Goal: Check status: Check status

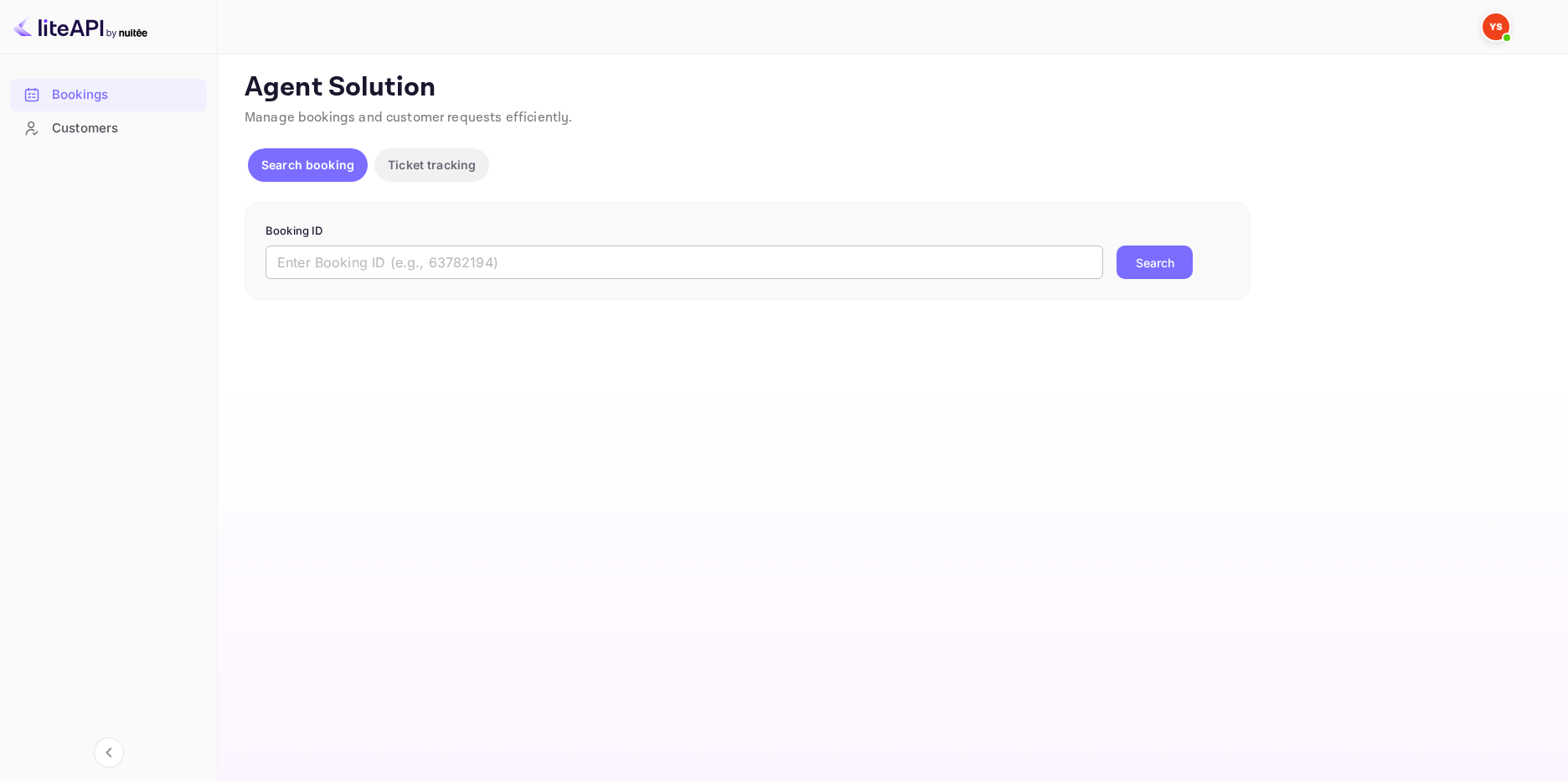
click at [426, 256] on input "text" at bounding box center [684, 262] width 837 height 33
paste input "9845778"
type input "9845778"
click at [1130, 235] on p "Booking ID" at bounding box center [747, 231] width 963 height 17
click at [1138, 253] on button "Search" at bounding box center [1154, 262] width 76 height 33
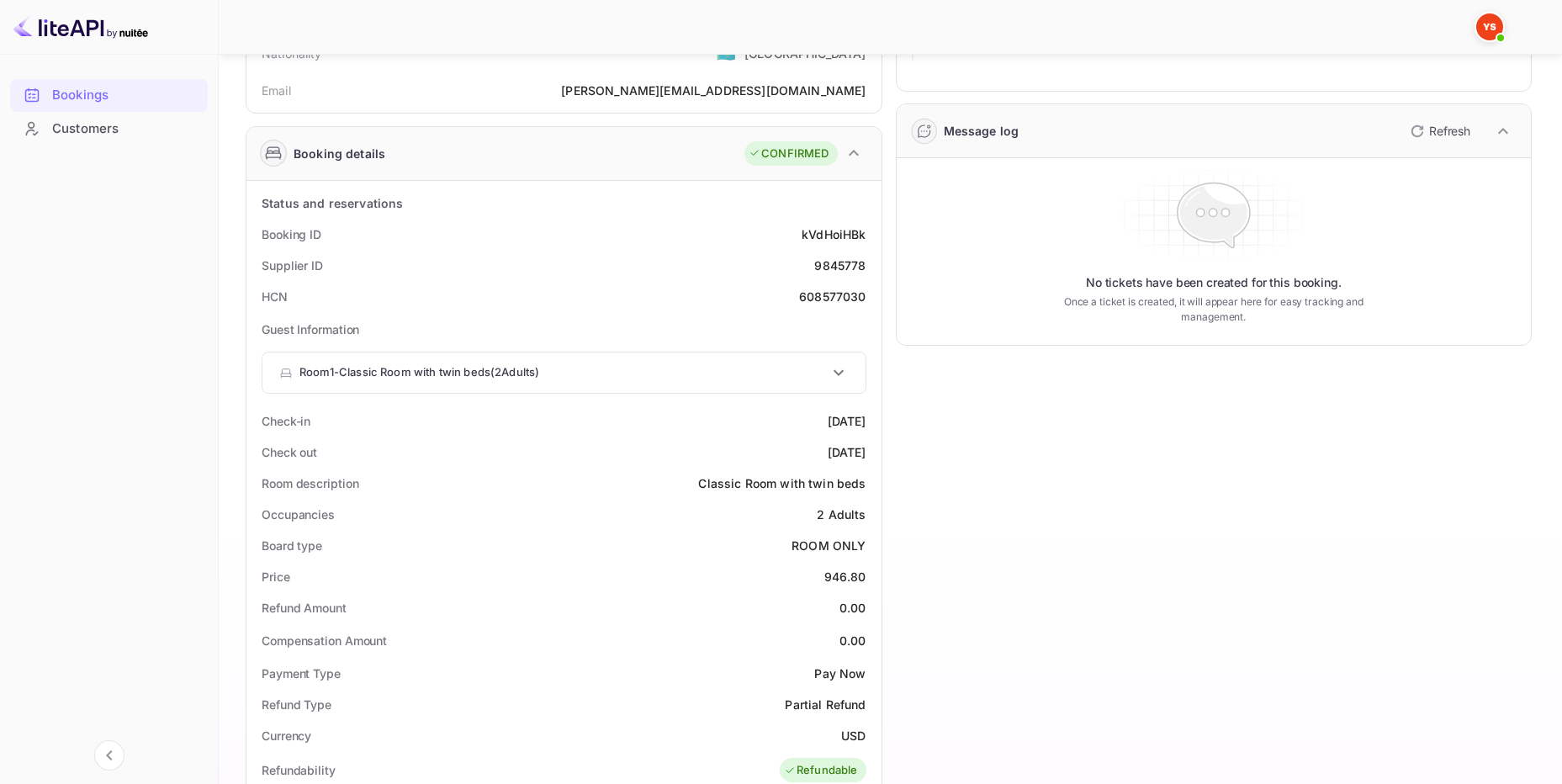
scroll to position [253, 0]
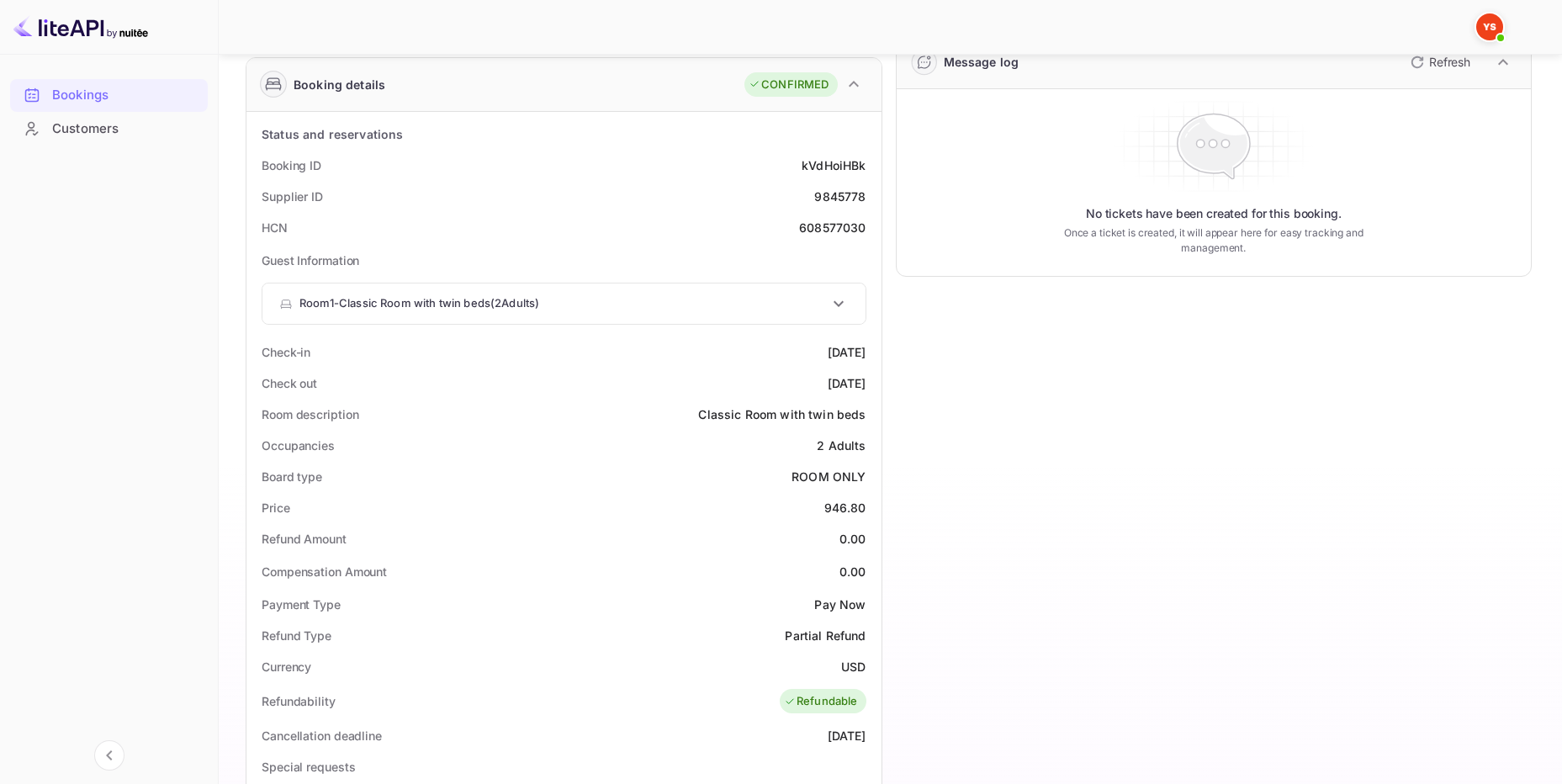
click at [838, 303] on icon at bounding box center [839, 304] width 20 height 20
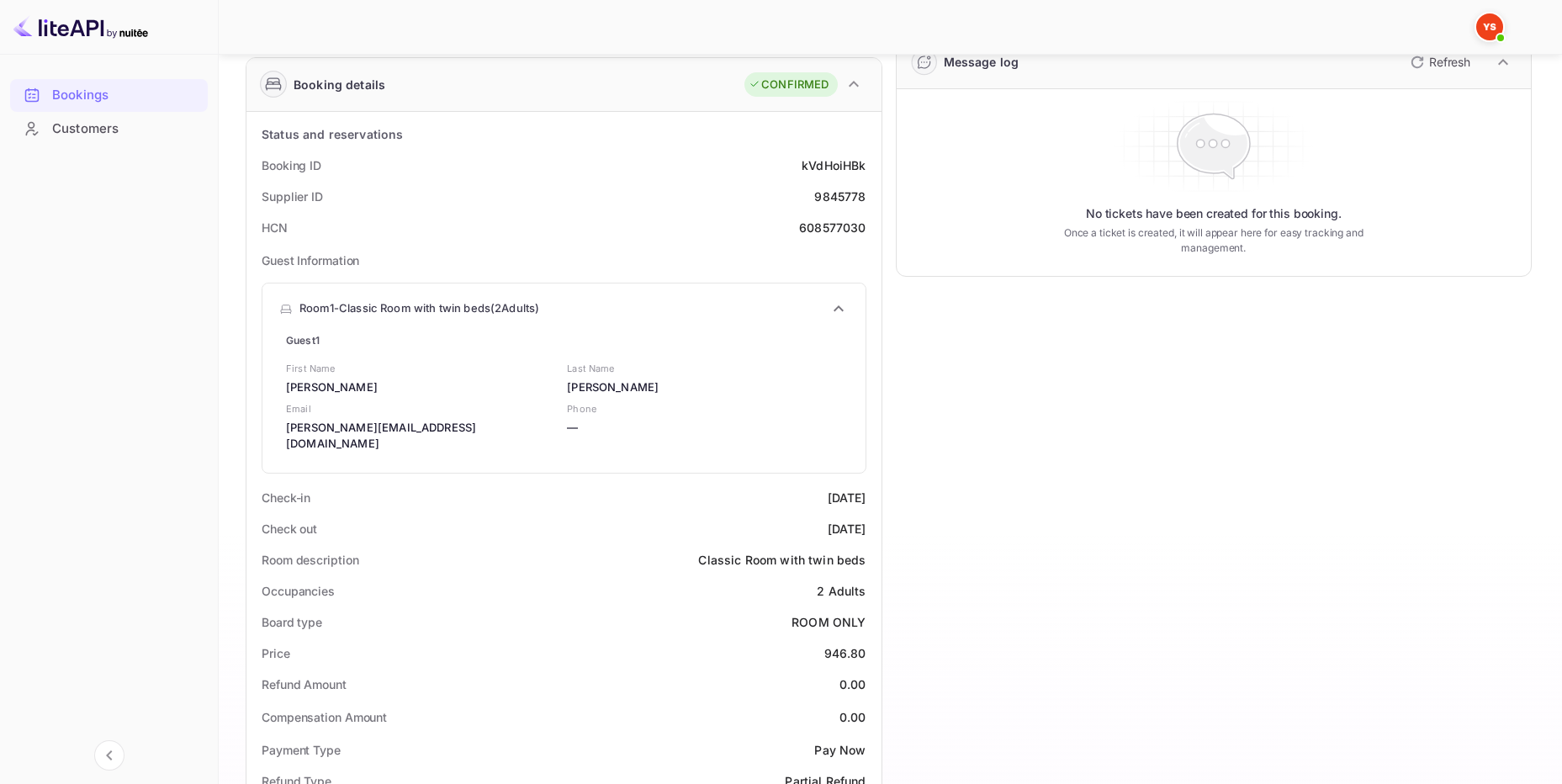
click at [838, 310] on icon at bounding box center [839, 308] width 20 height 20
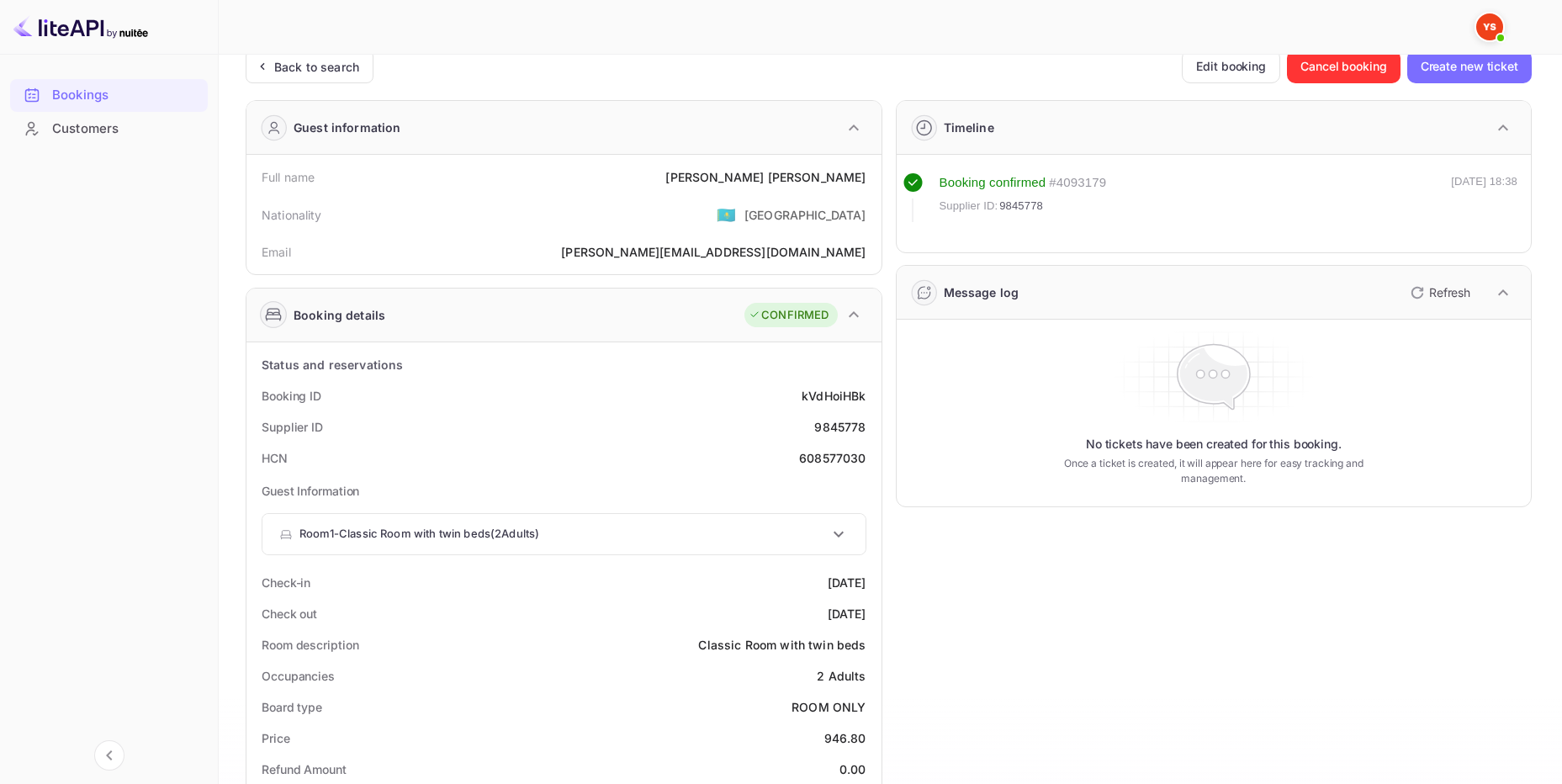
scroll to position [0, 0]
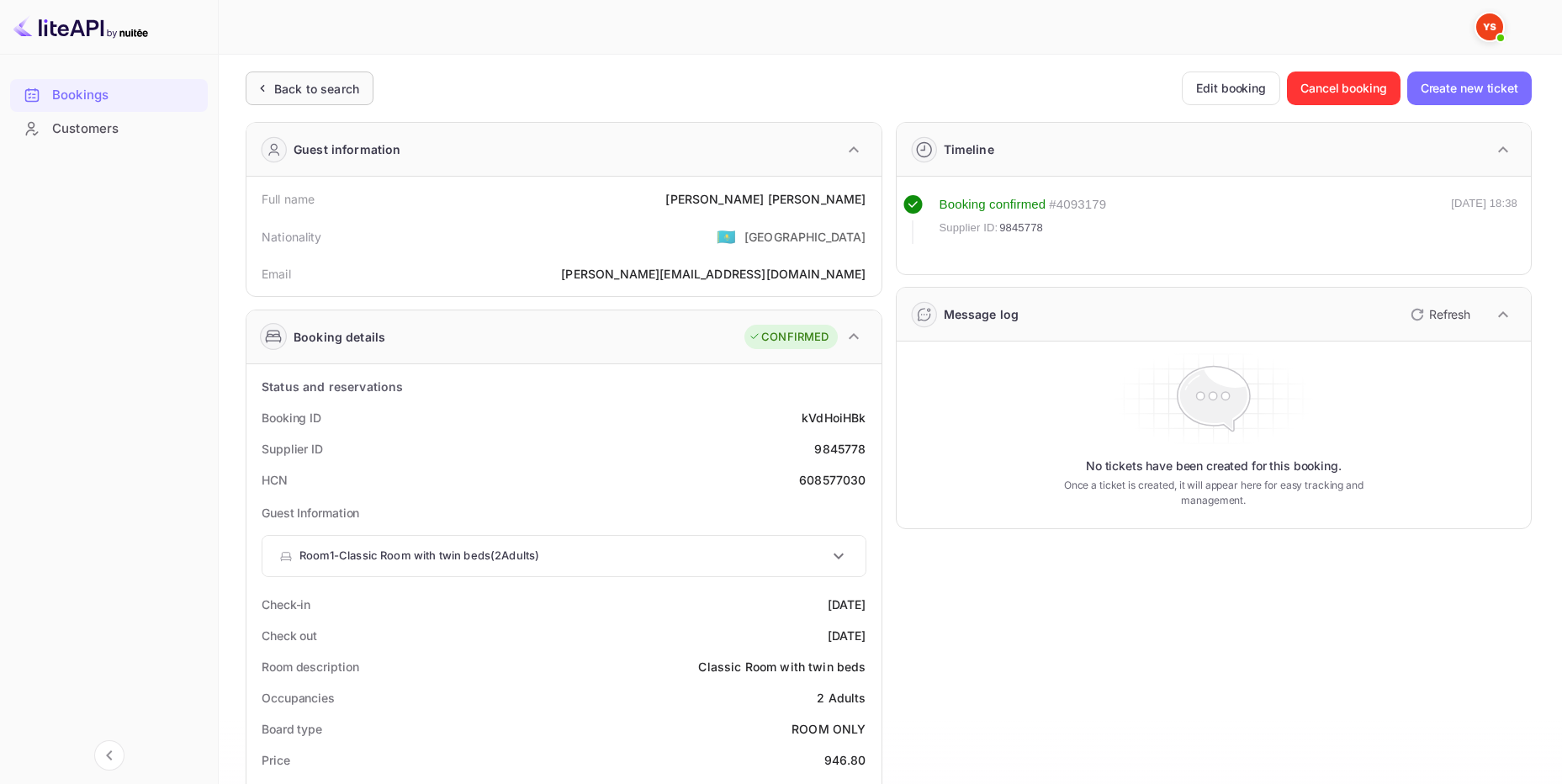
click at [340, 96] on div "Back to search" at bounding box center [316, 88] width 85 height 18
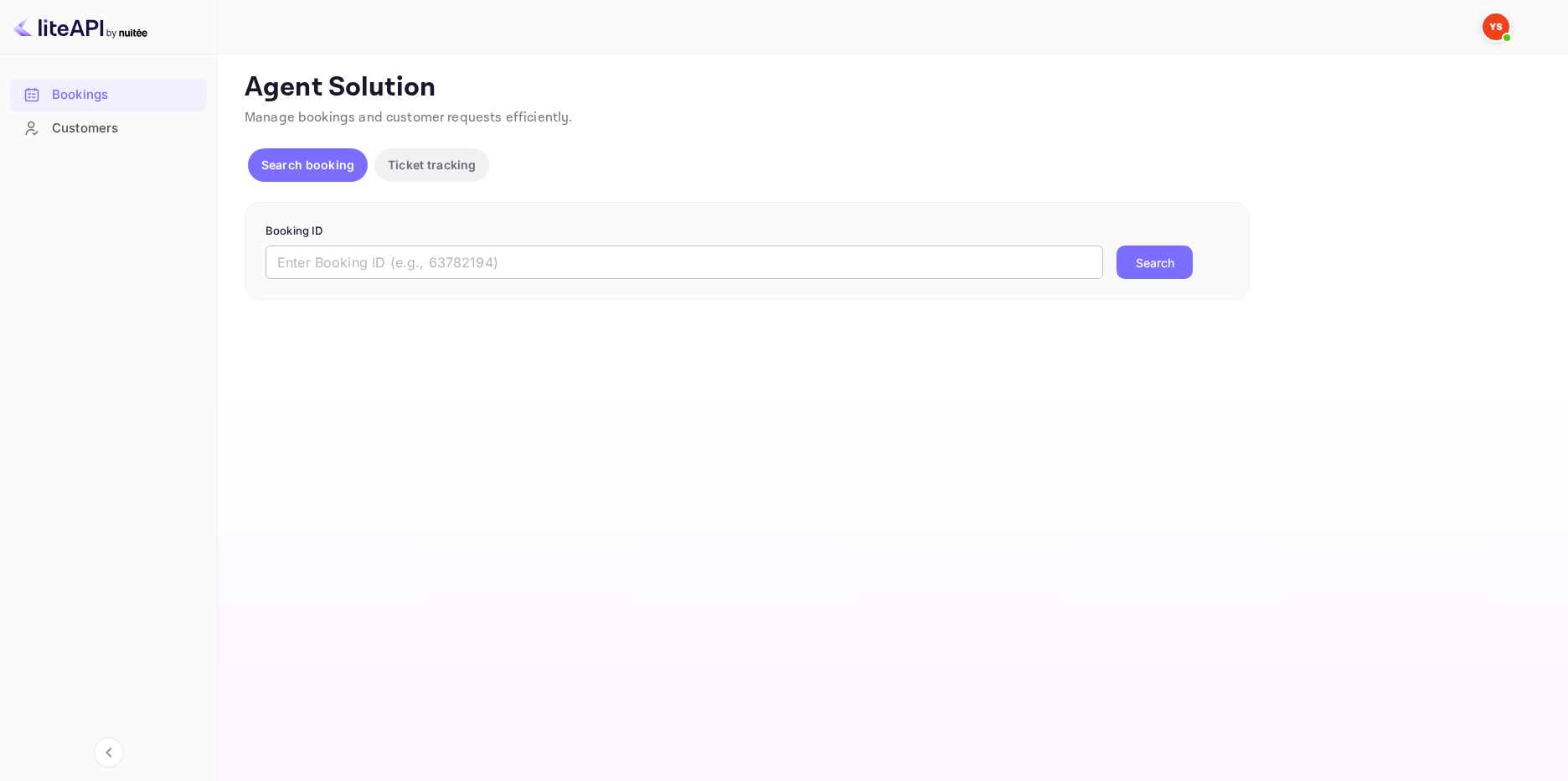
click at [562, 262] on input "text" at bounding box center [684, 262] width 837 height 33
paste input "9909109"
type input "9909109"
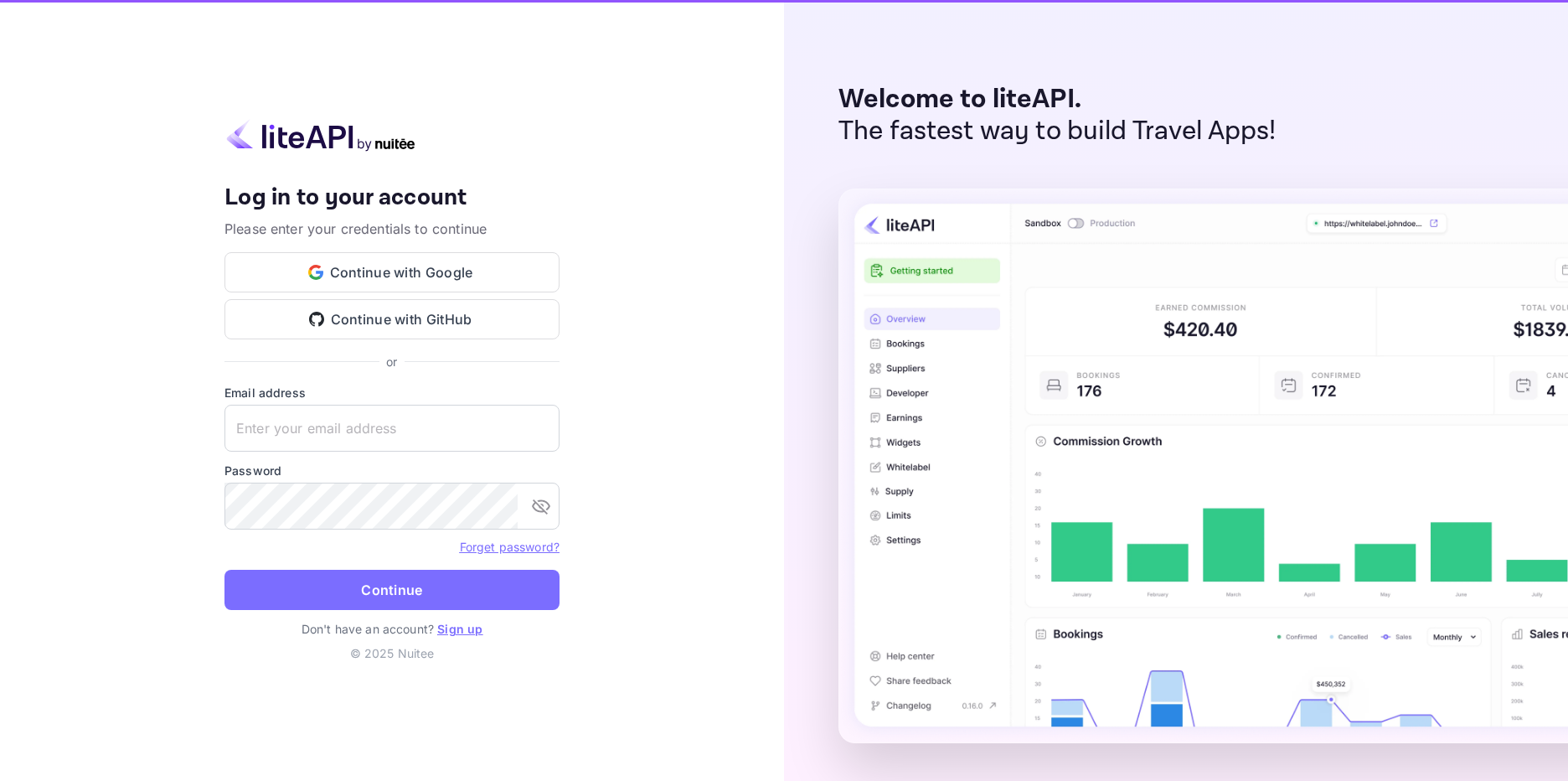
type input "[EMAIL_ADDRESS][DOMAIN_NAME]"
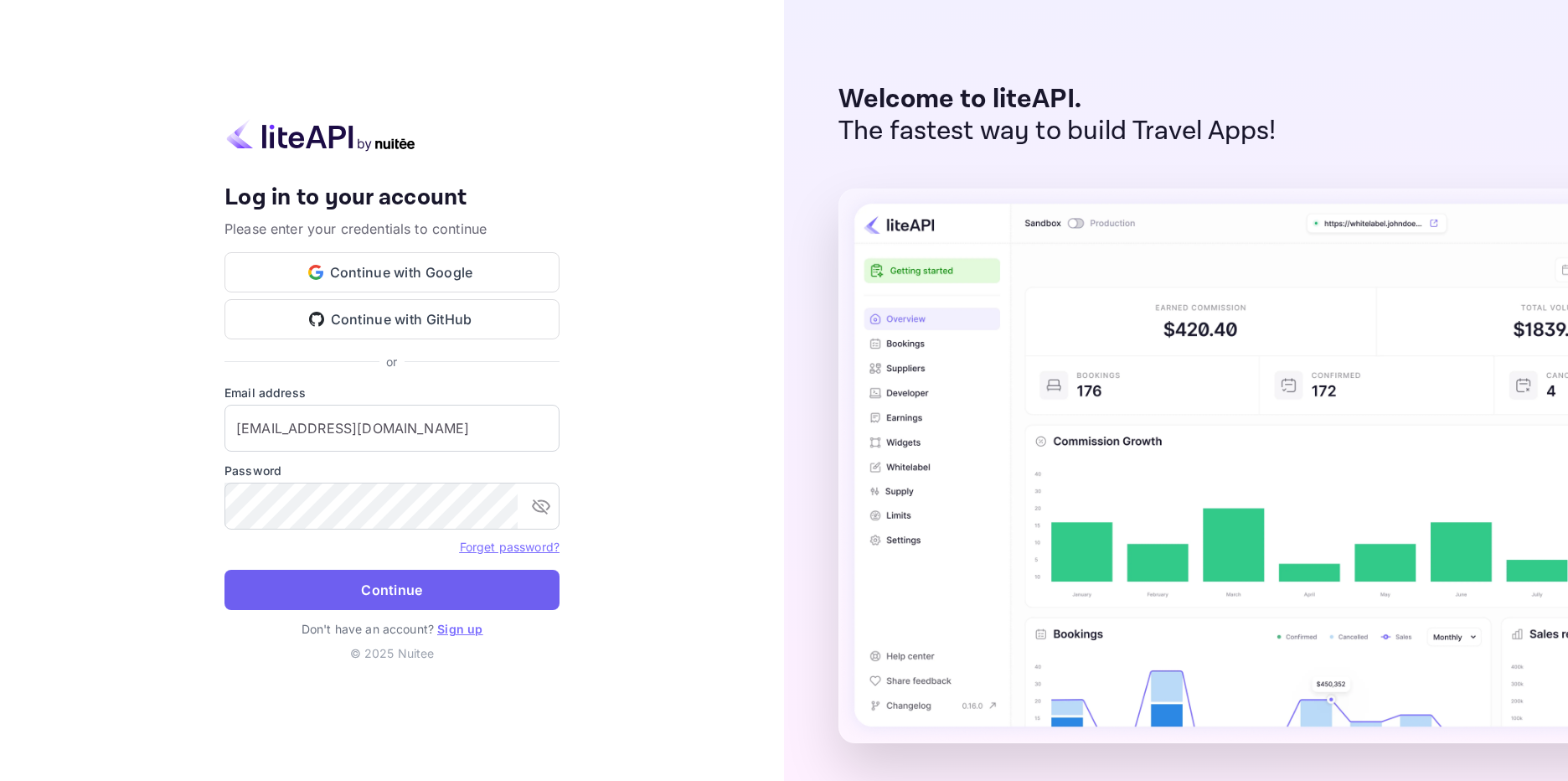
click at [492, 600] on button "Continue" at bounding box center [392, 589] width 335 height 40
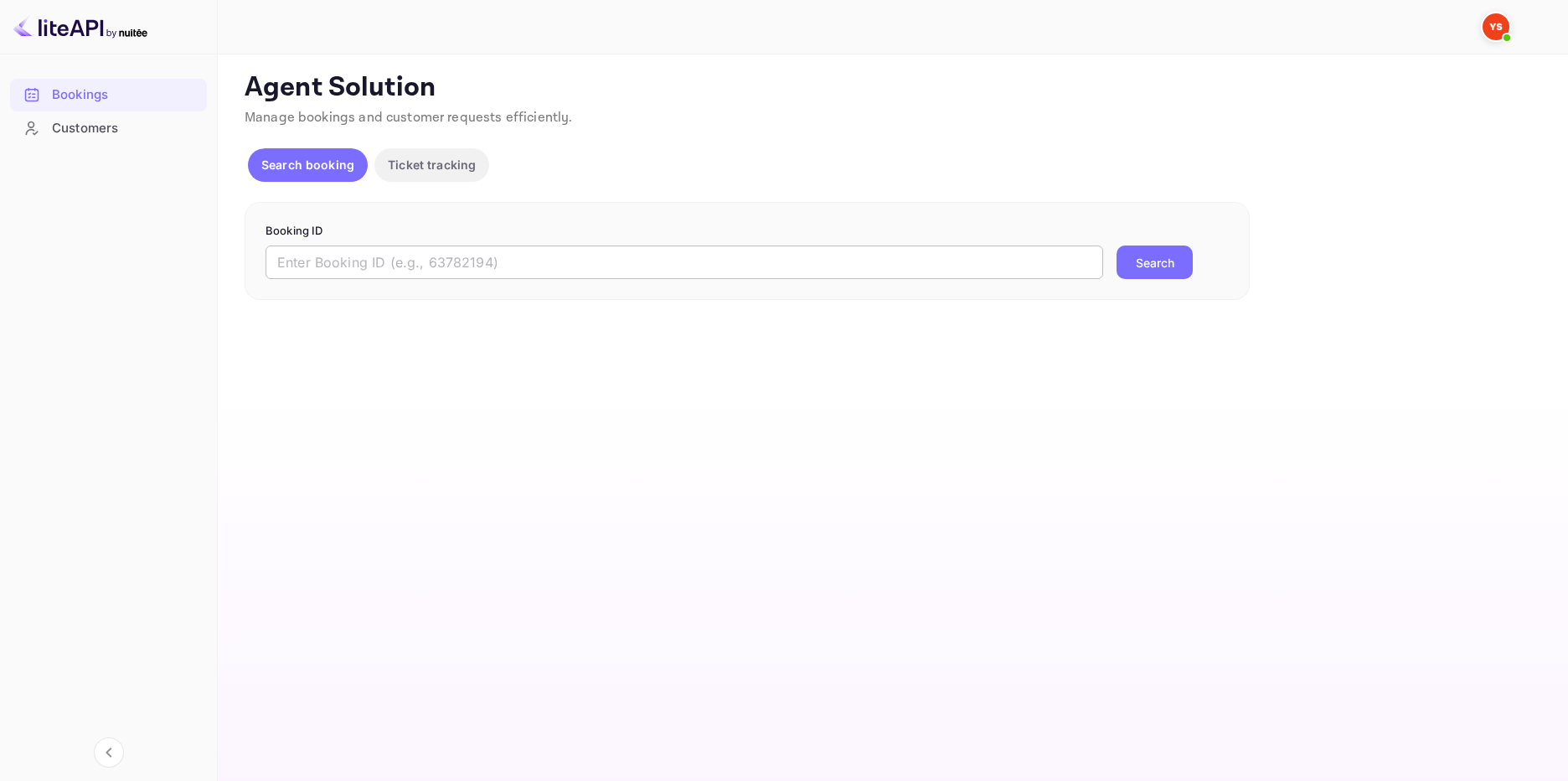
click at [465, 267] on input "text" at bounding box center [684, 262] width 837 height 33
paste input "9909109"
type input "9909109"
click at [1164, 267] on button "Search" at bounding box center [1154, 262] width 76 height 33
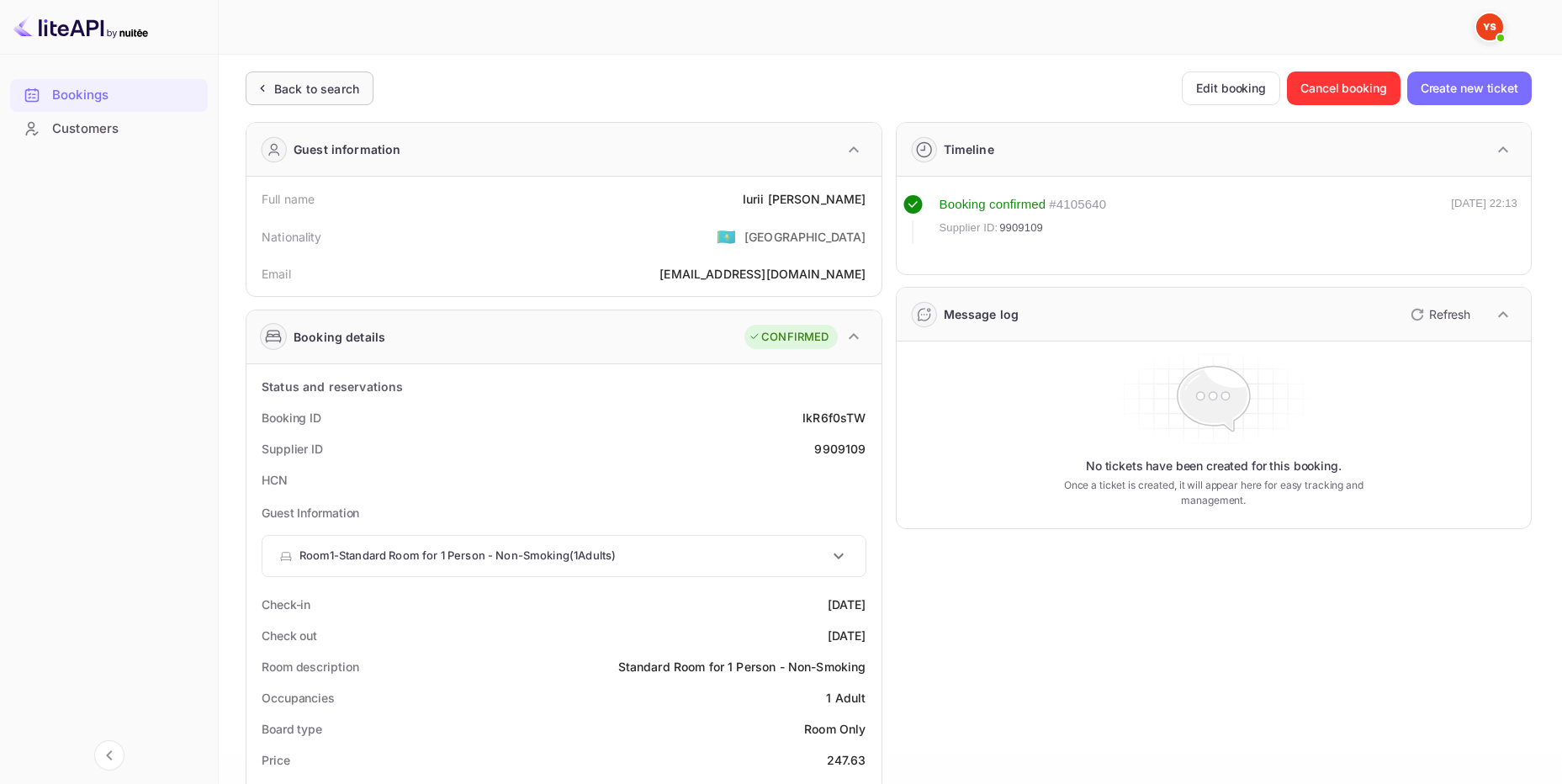
click at [370, 93] on div "Back to search" at bounding box center [309, 88] width 128 height 33
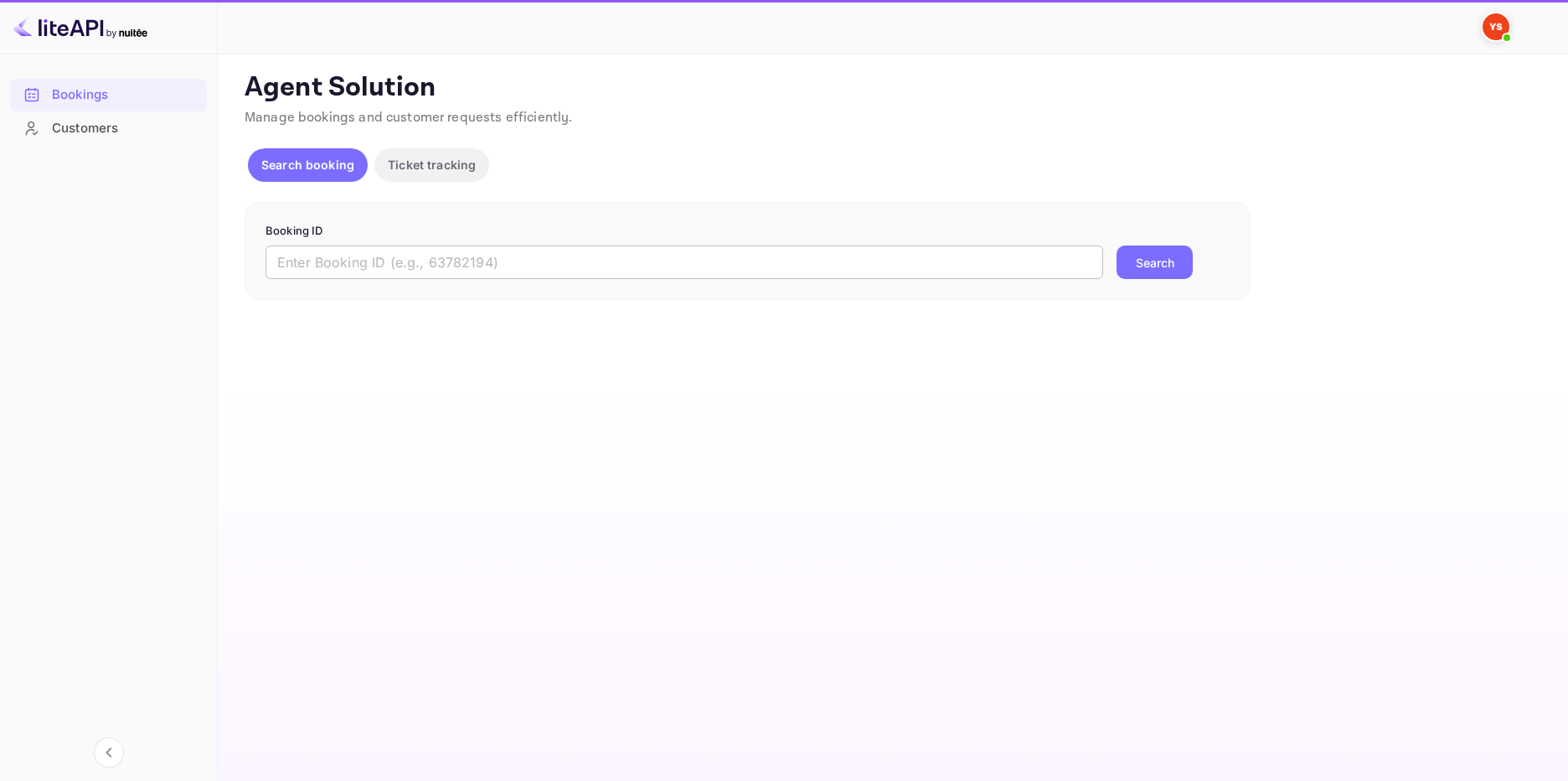
drag, startPoint x: 341, startPoint y: 263, endPoint x: 377, endPoint y: 265, distance: 36.1
click at [346, 263] on input "text" at bounding box center [684, 262] width 837 height 33
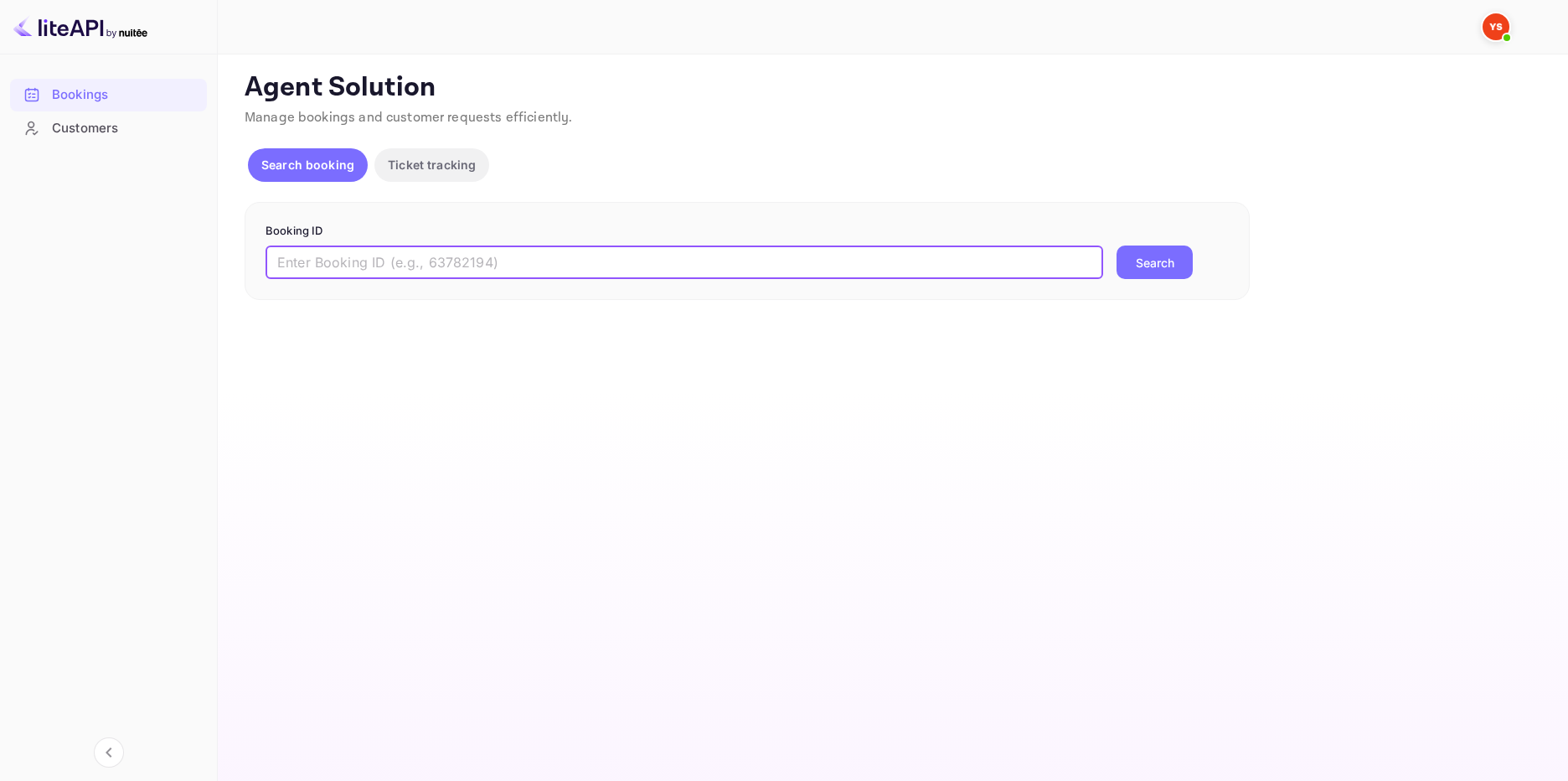
paste input "9154934"
type input "9154934"
click at [1156, 262] on button "Search" at bounding box center [1154, 262] width 76 height 33
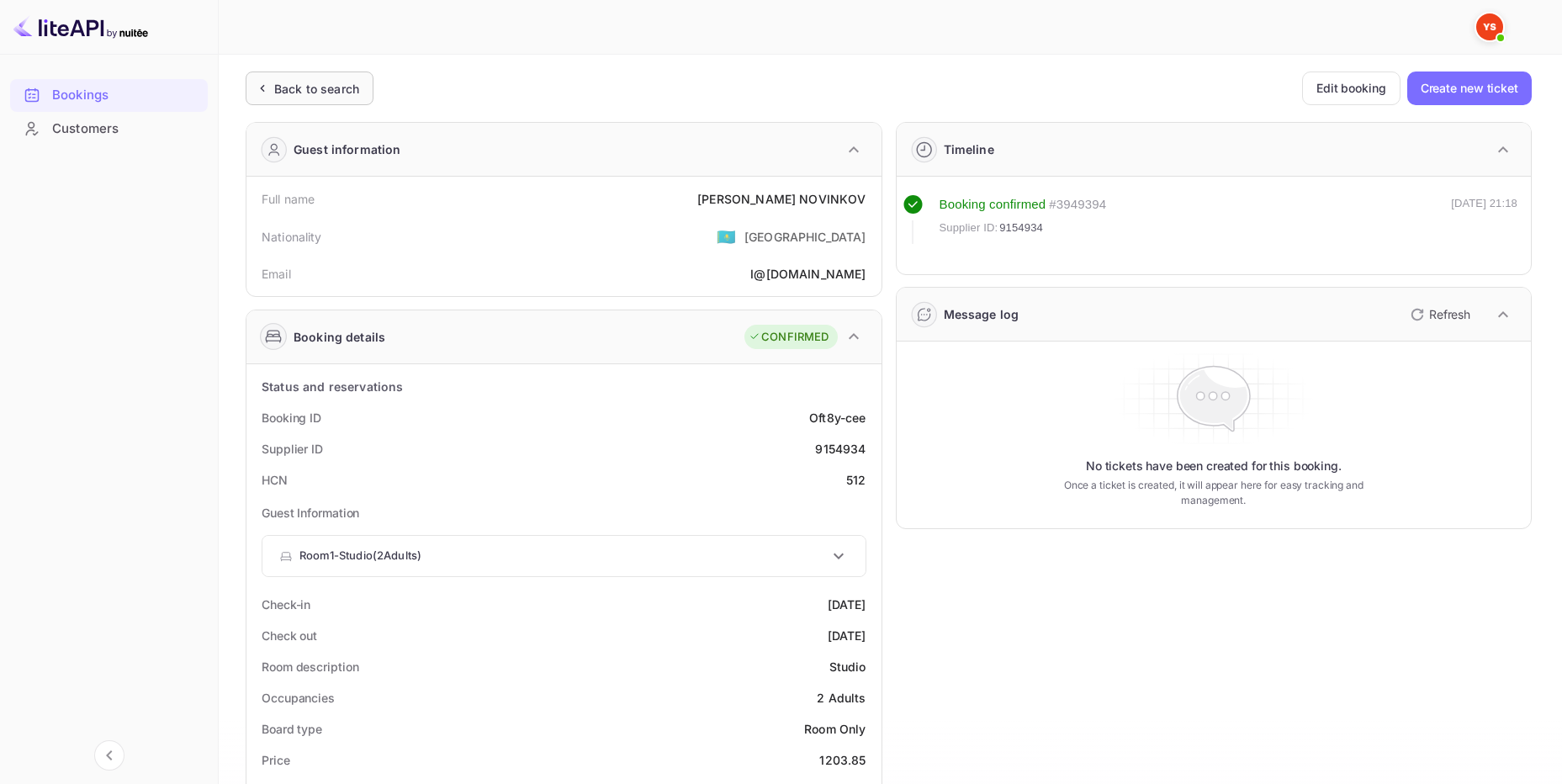
click at [285, 80] on div "Back to search" at bounding box center [316, 88] width 85 height 18
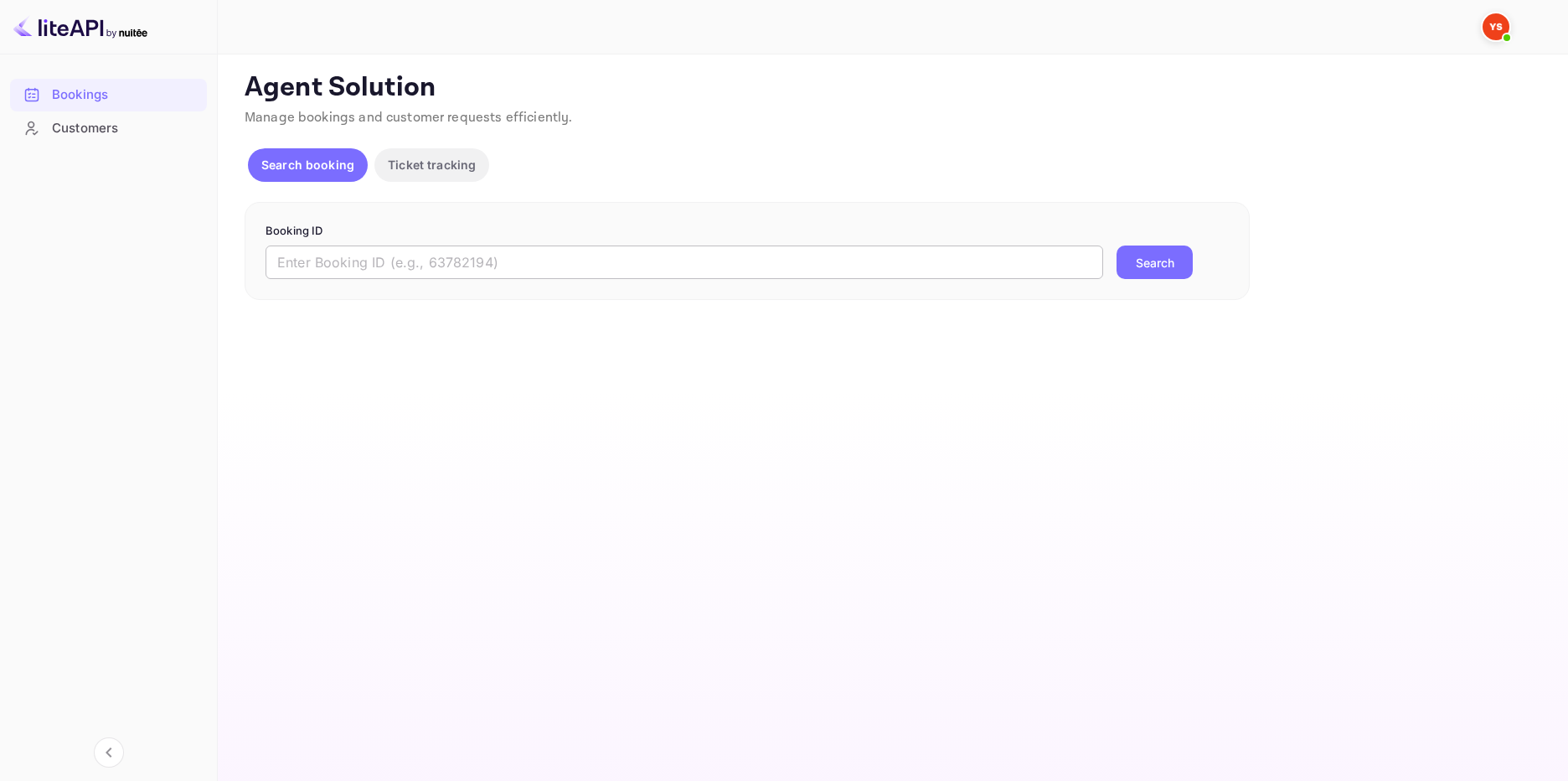
drag, startPoint x: 366, startPoint y: 269, endPoint x: 401, endPoint y: 276, distance: 35.7
click at [366, 270] on input "text" at bounding box center [684, 262] width 837 height 33
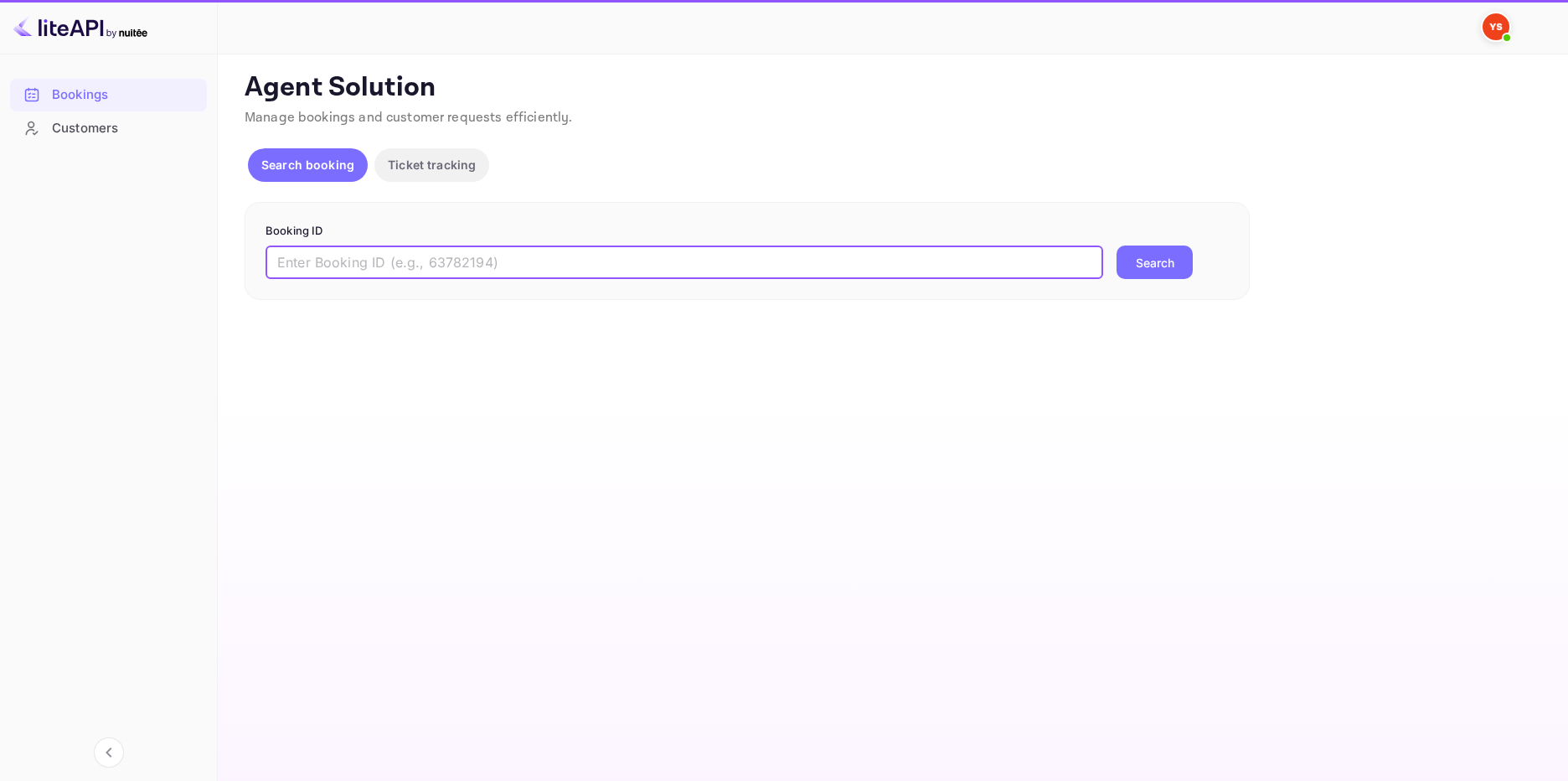
paste input "8194535"
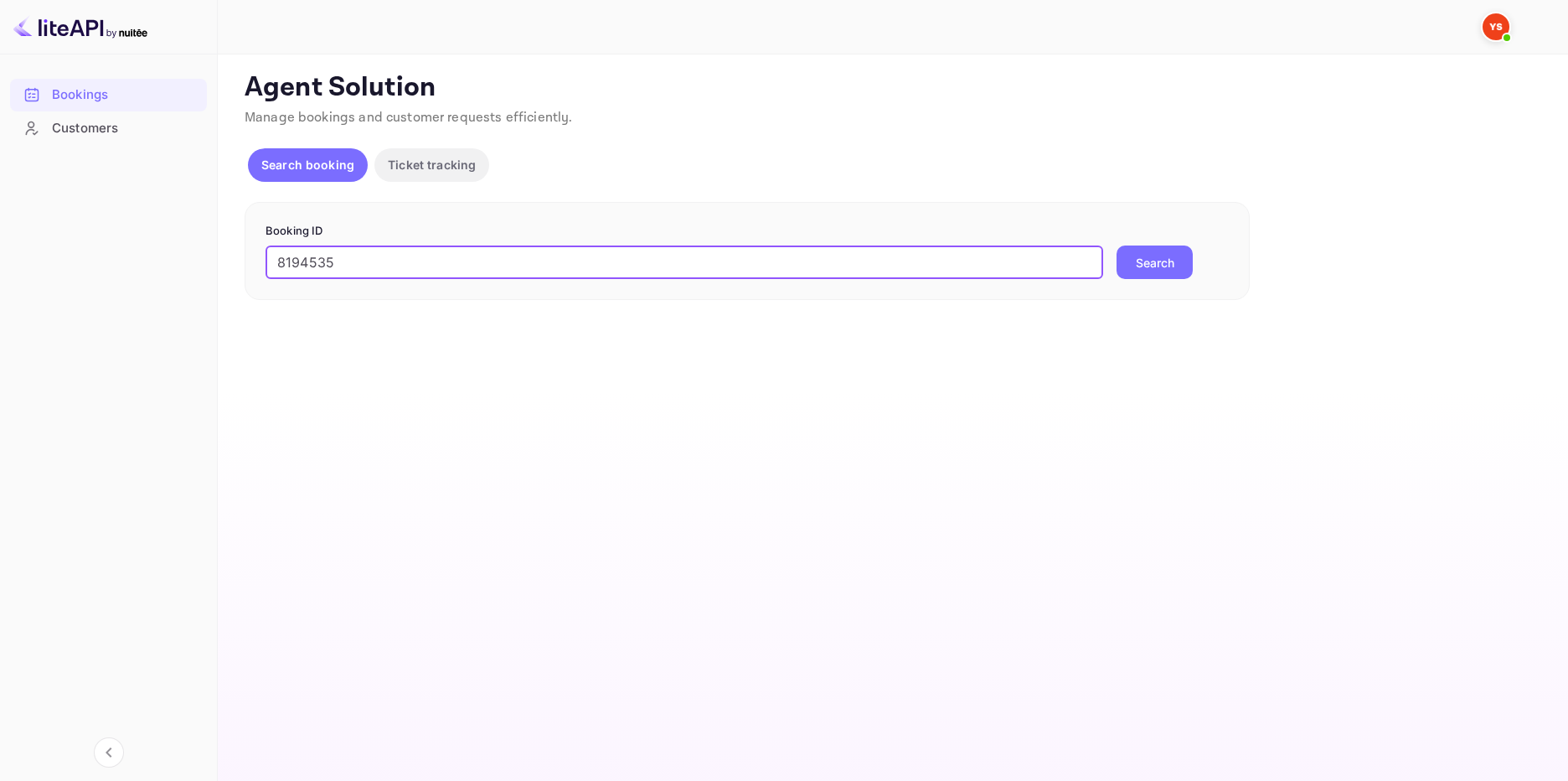
type input "8194535"
click at [1153, 260] on button "Search" at bounding box center [1154, 262] width 76 height 33
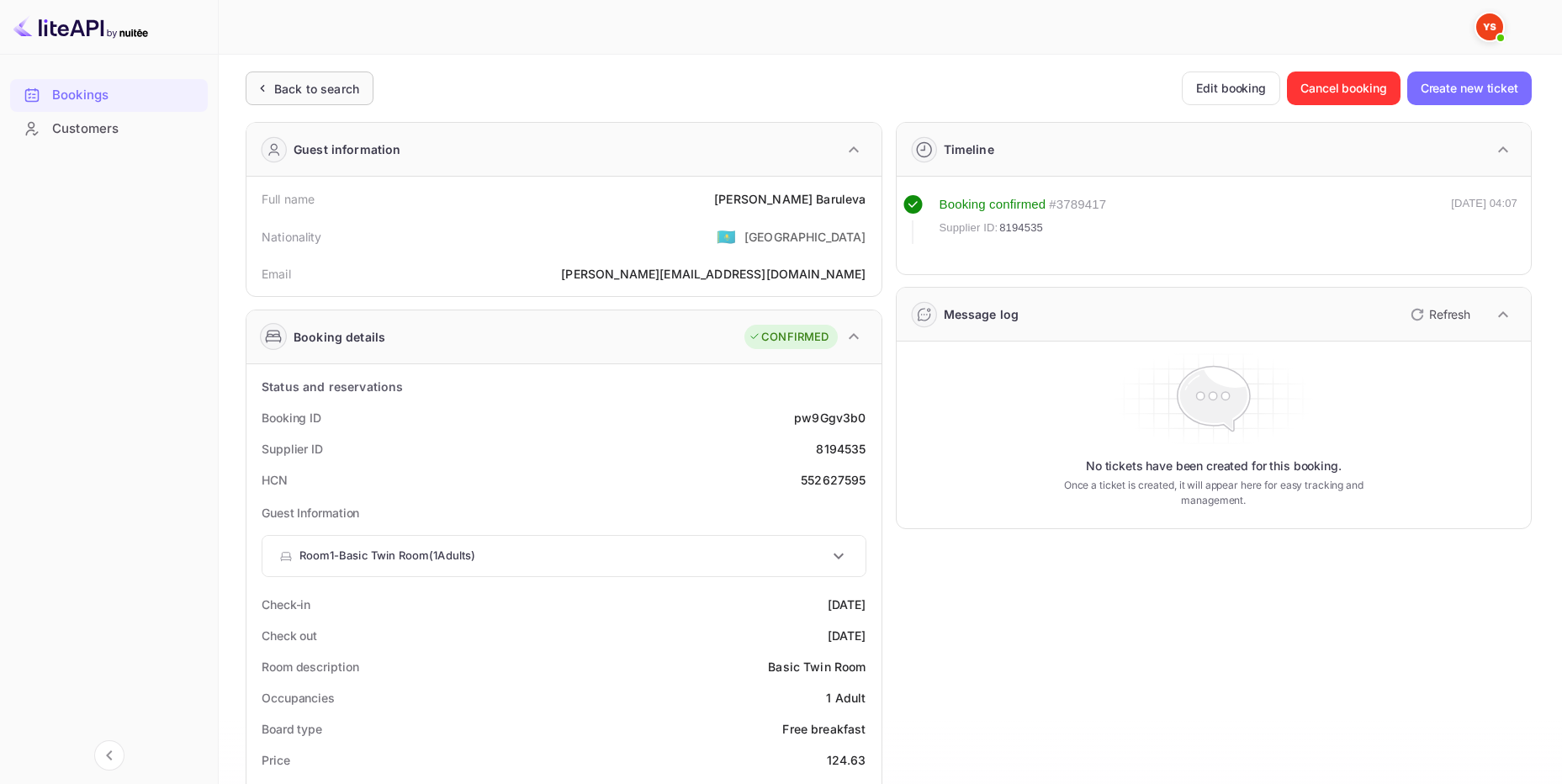
click at [331, 80] on div "Back to search" at bounding box center [316, 88] width 85 height 18
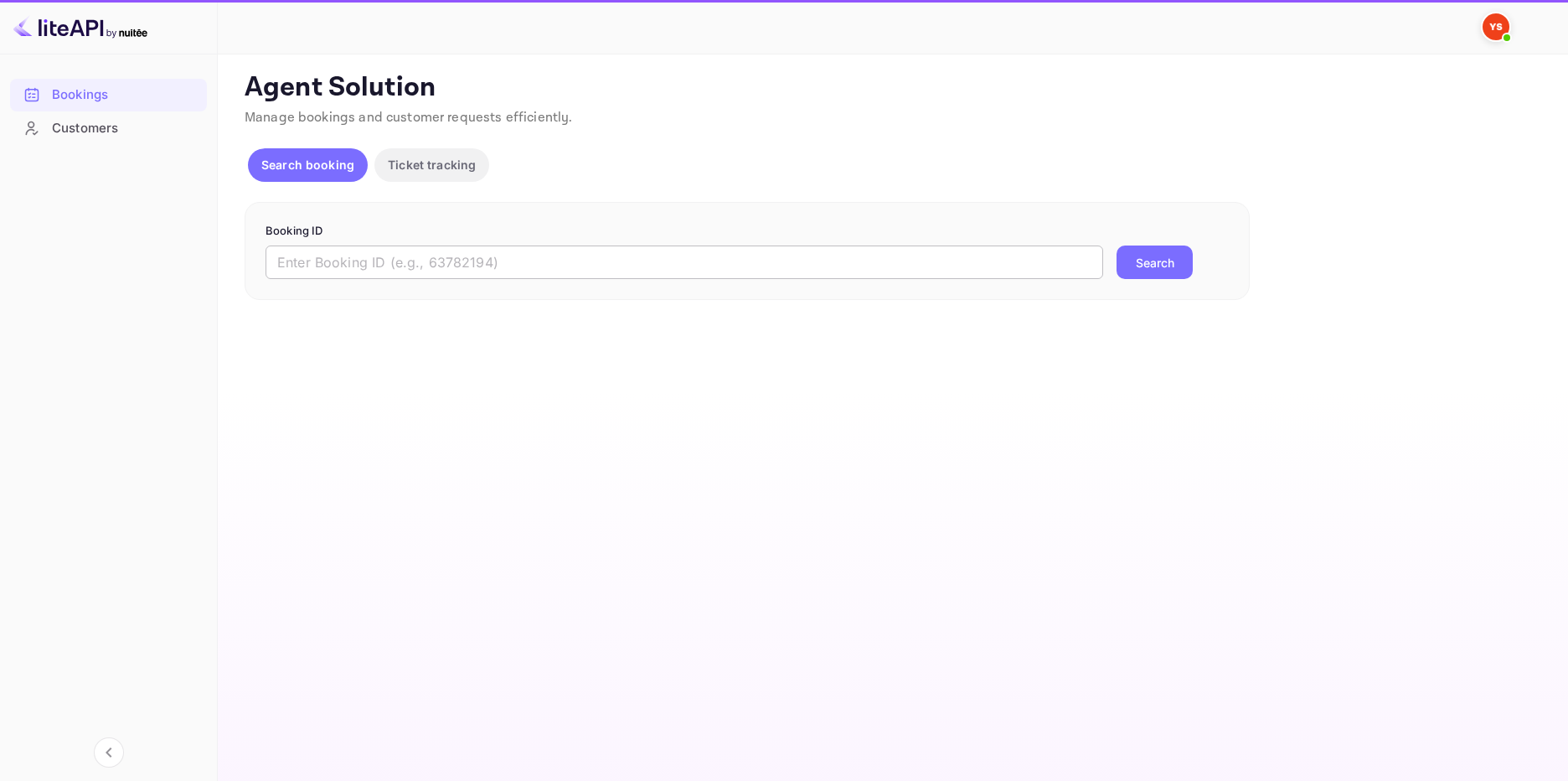
click at [357, 263] on input "text" at bounding box center [684, 262] width 837 height 33
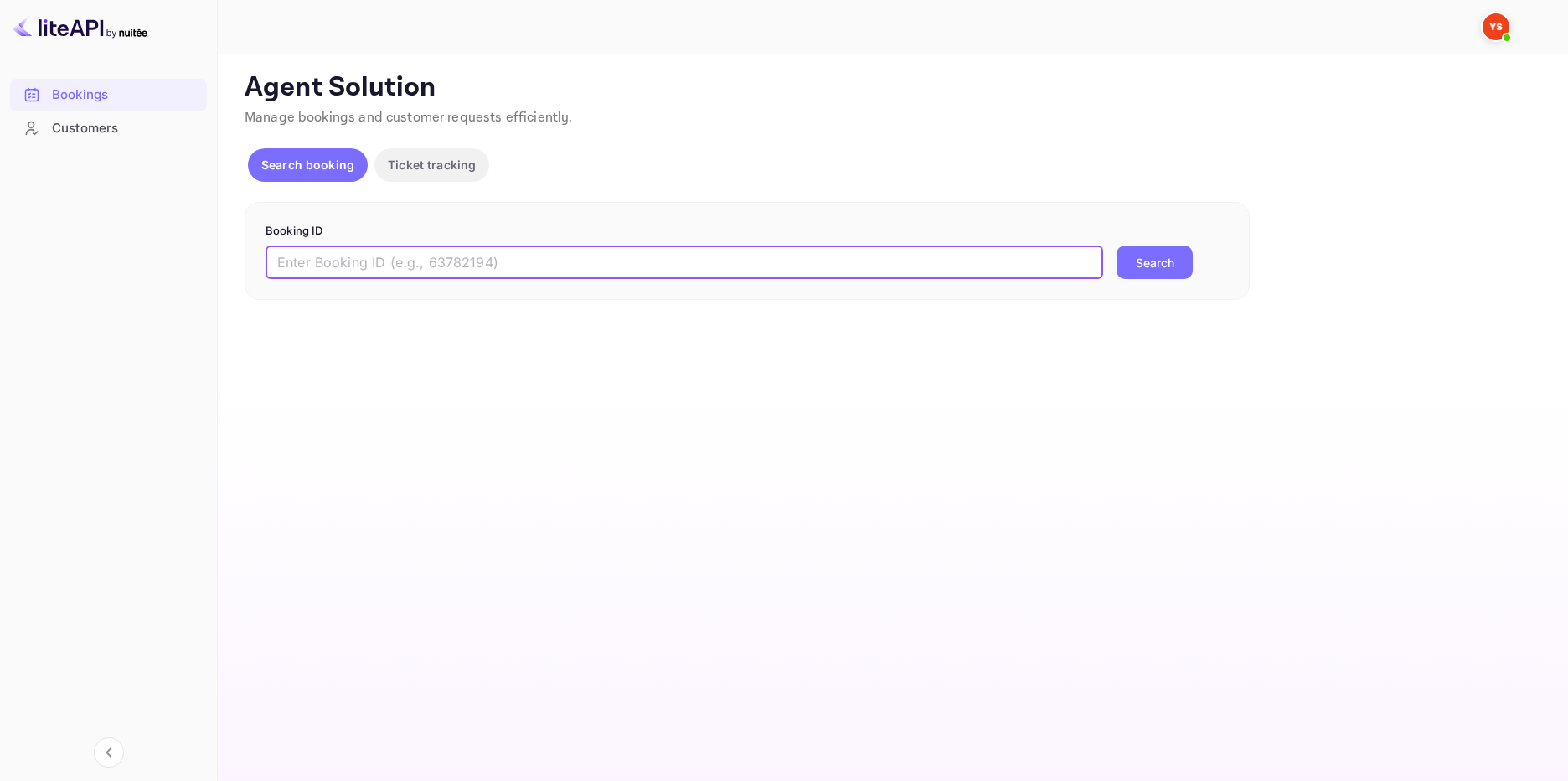
paste input "9956411"
type input "9956411"
click at [1142, 248] on button "Search" at bounding box center [1154, 262] width 76 height 33
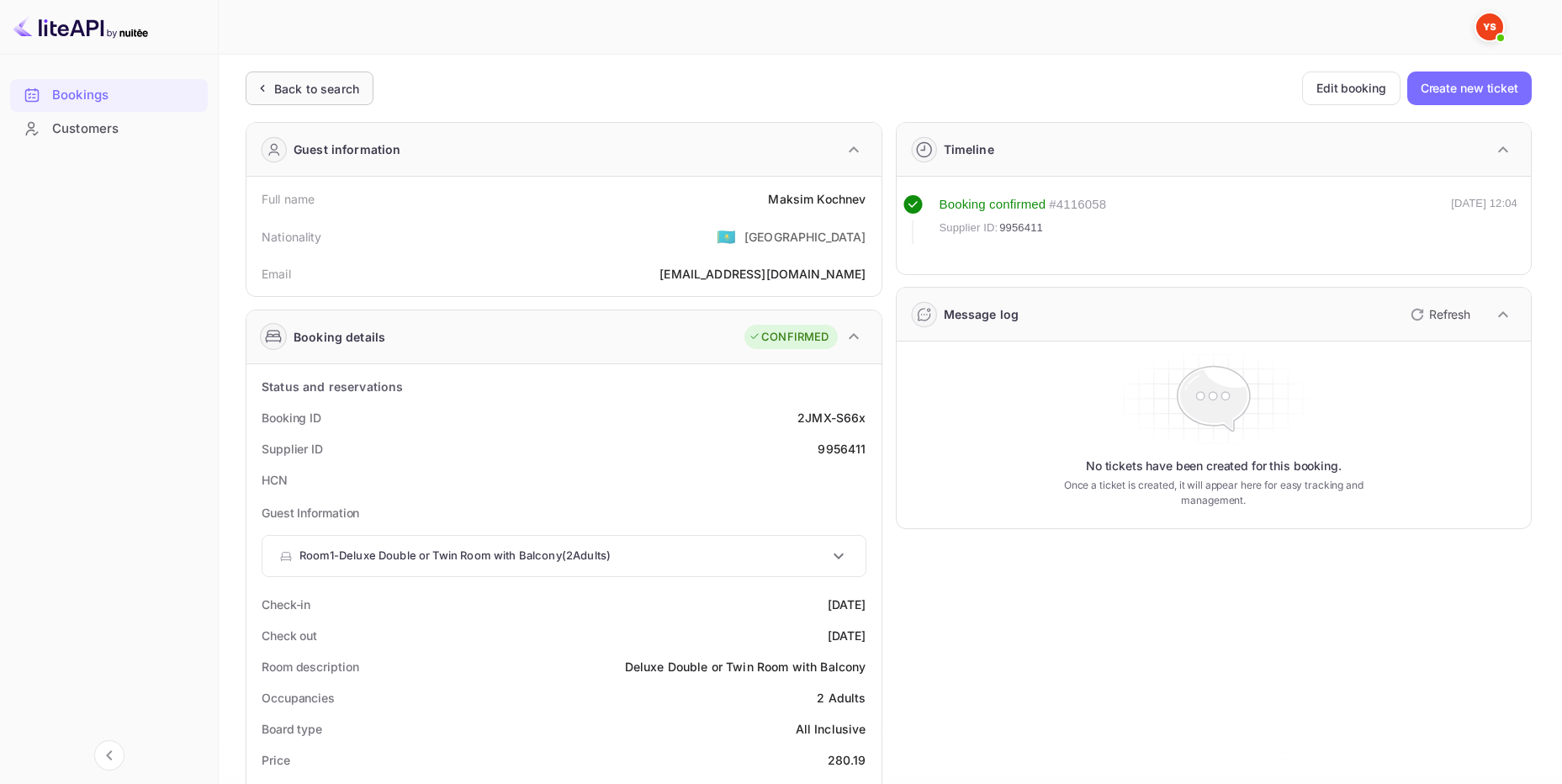
click at [367, 79] on div "Back to search" at bounding box center [309, 88] width 128 height 33
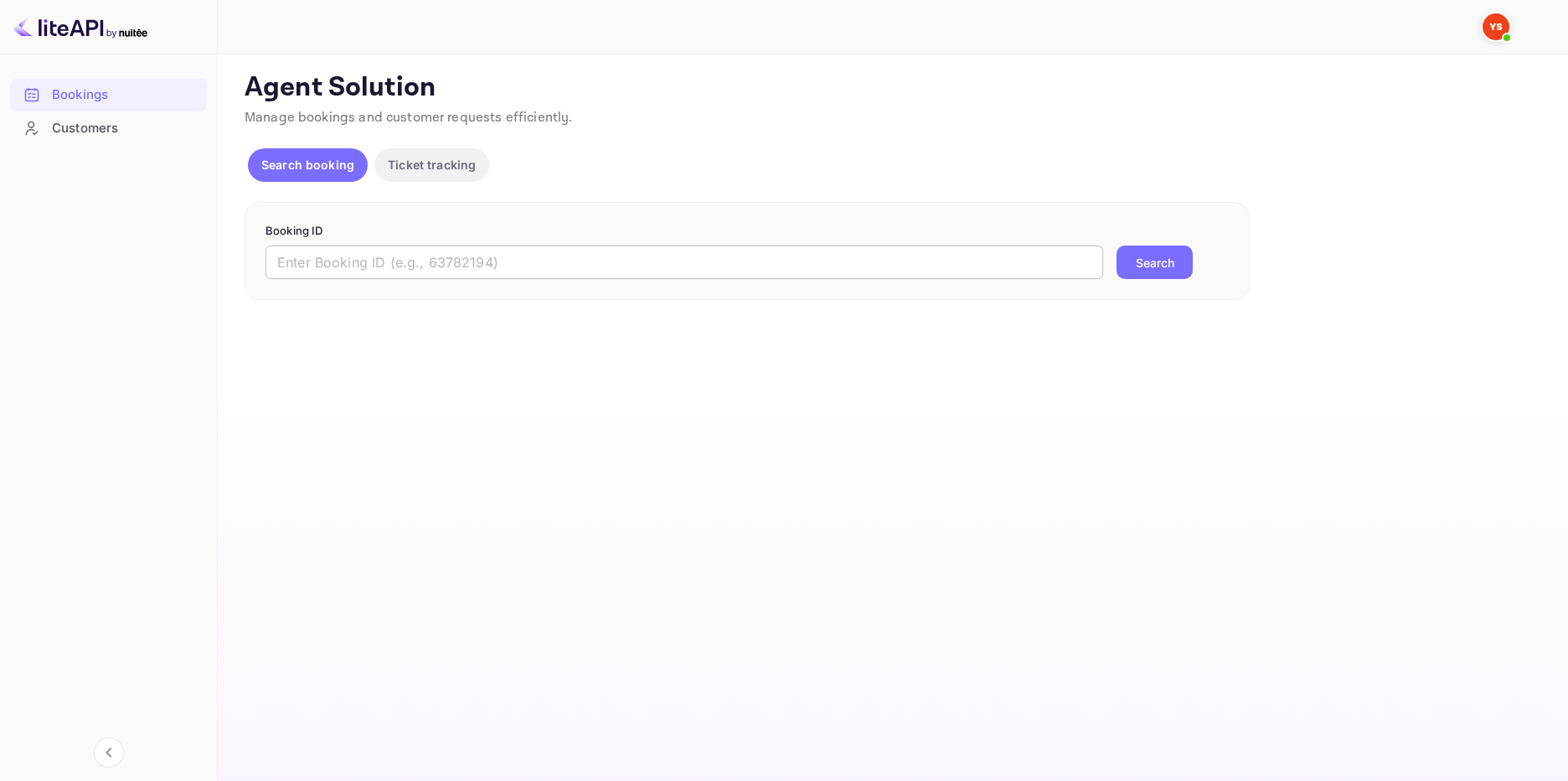
click at [394, 254] on input "text" at bounding box center [684, 262] width 837 height 33
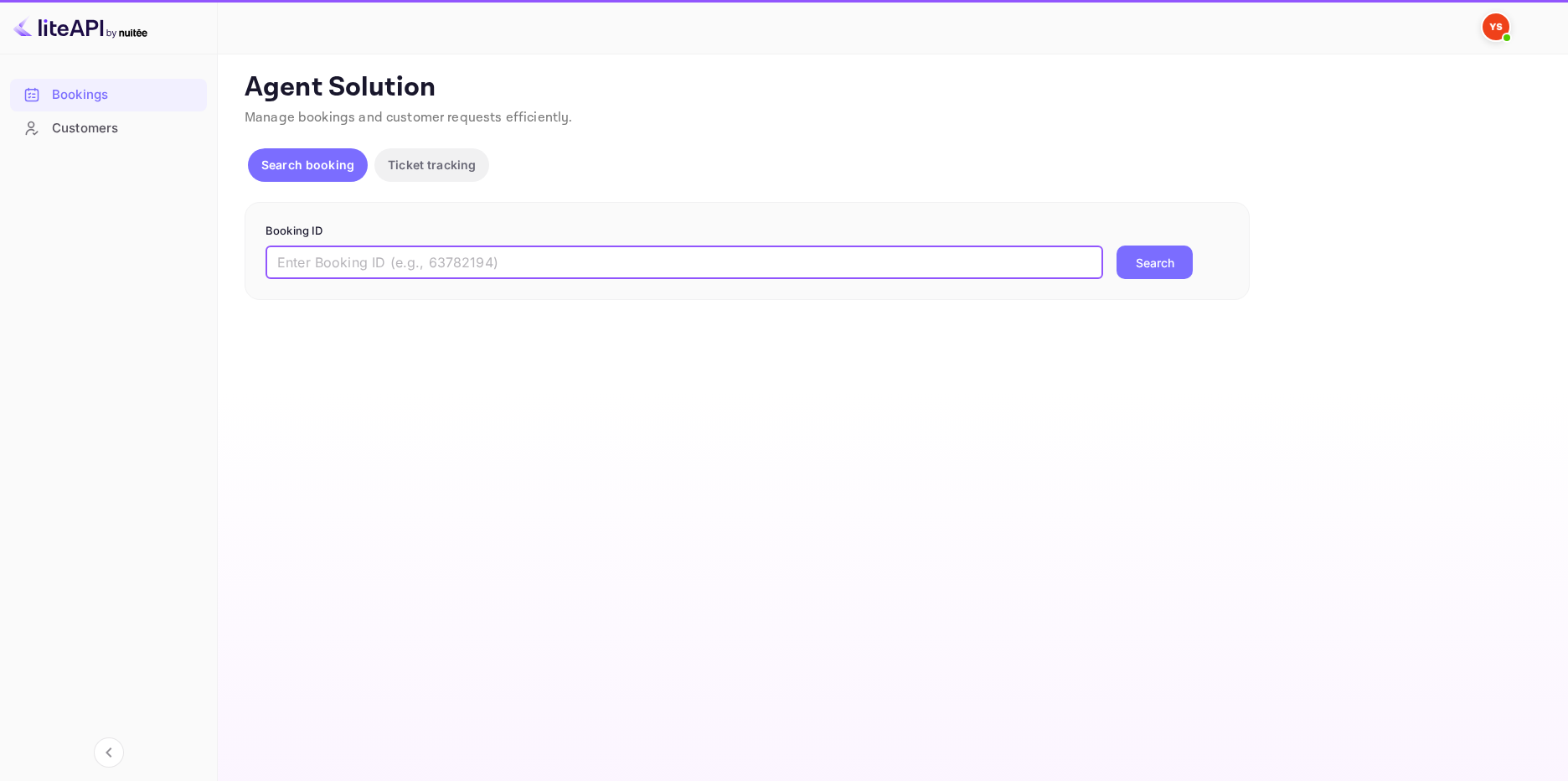
paste input "9804421"
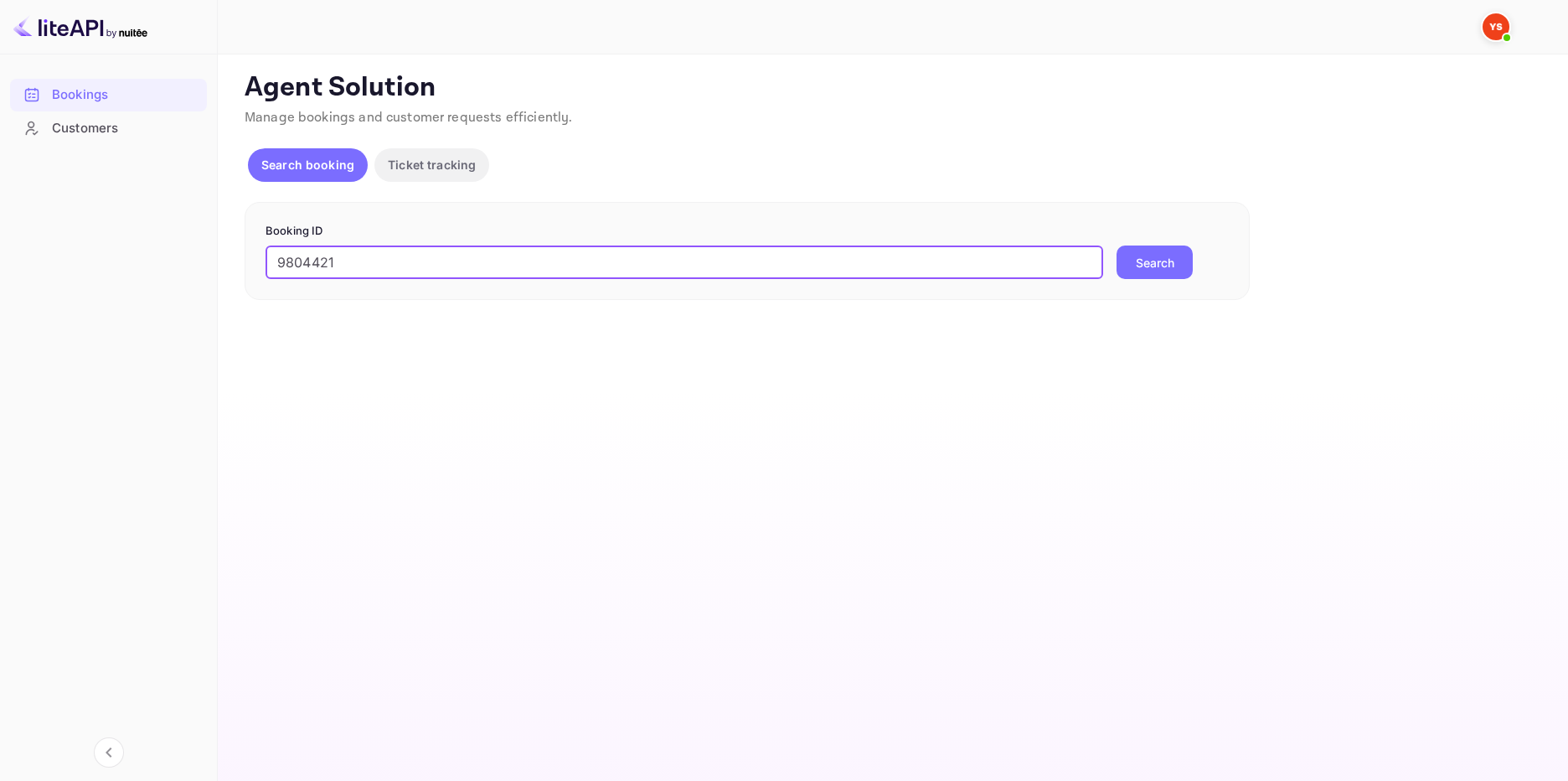
type input "9804421"
click at [1167, 270] on button "Search" at bounding box center [1154, 262] width 76 height 33
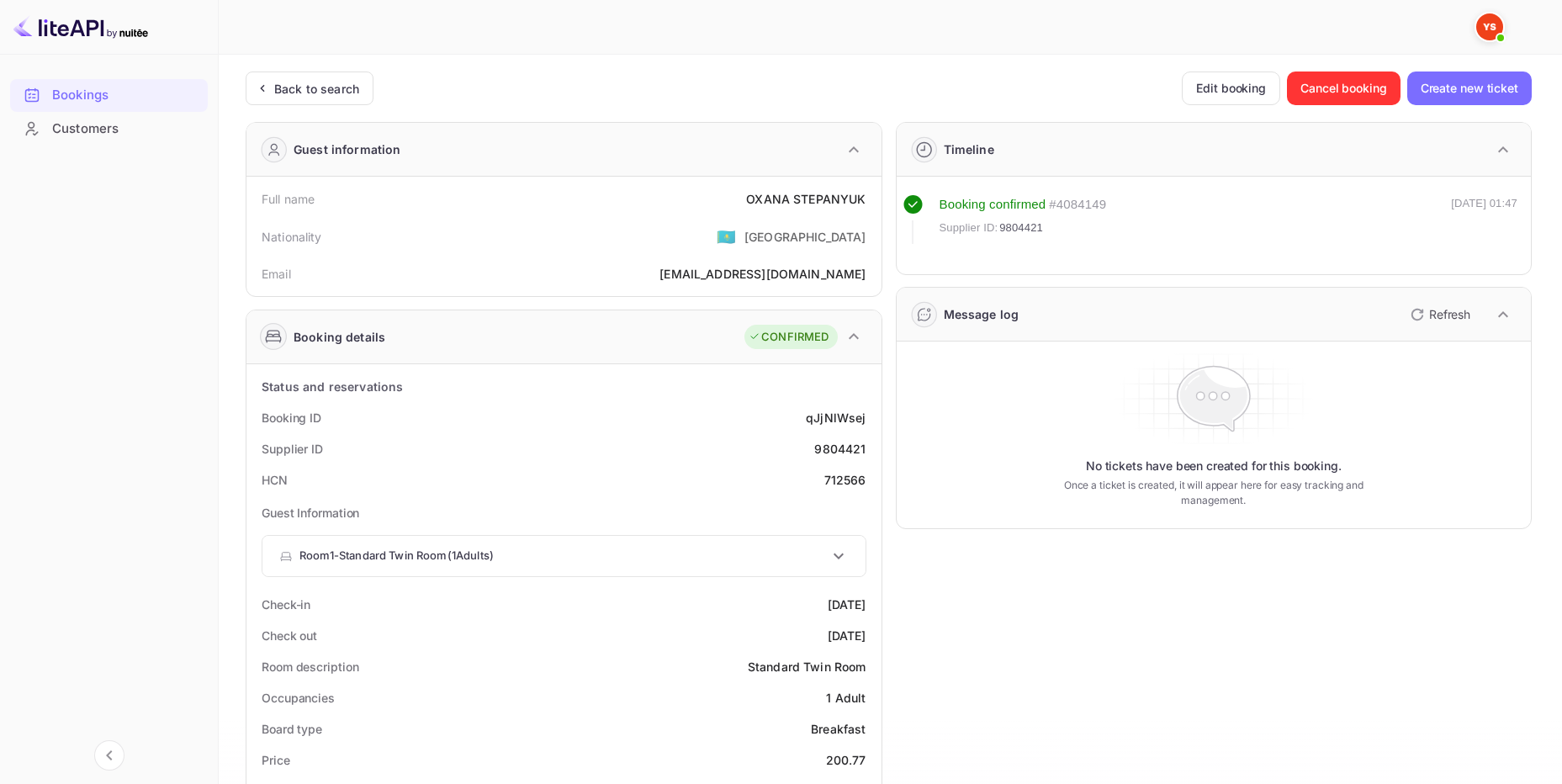
click at [333, 69] on div "Unsaved Changes Ticket Affiliate URL [URL][DOMAIN_NAME] Business partner name N…" at bounding box center [880, 759] width 1323 height 1408
click at [343, 91] on div "Back to search" at bounding box center [316, 88] width 85 height 18
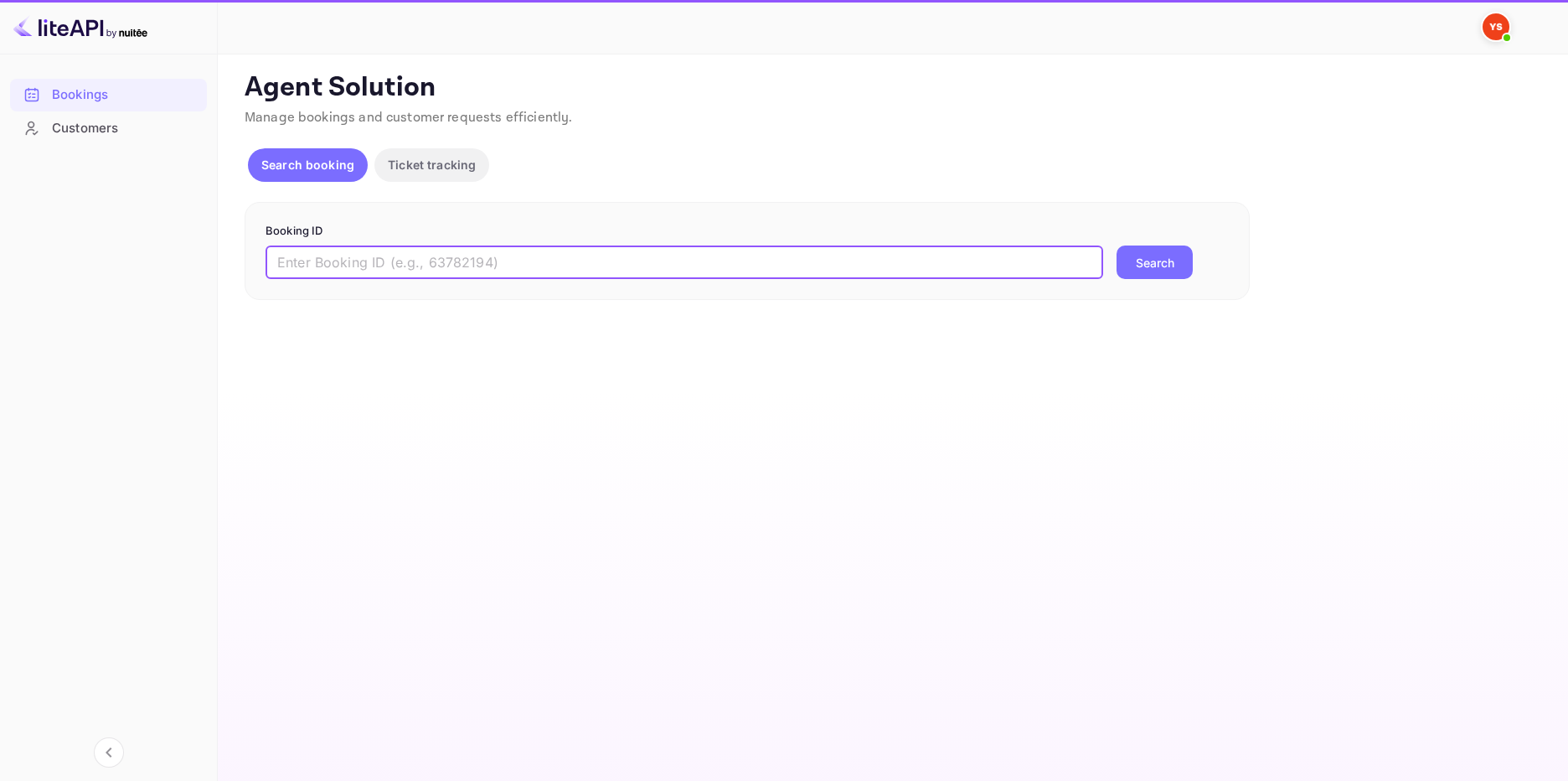
click at [366, 250] on input "text" at bounding box center [684, 262] width 837 height 33
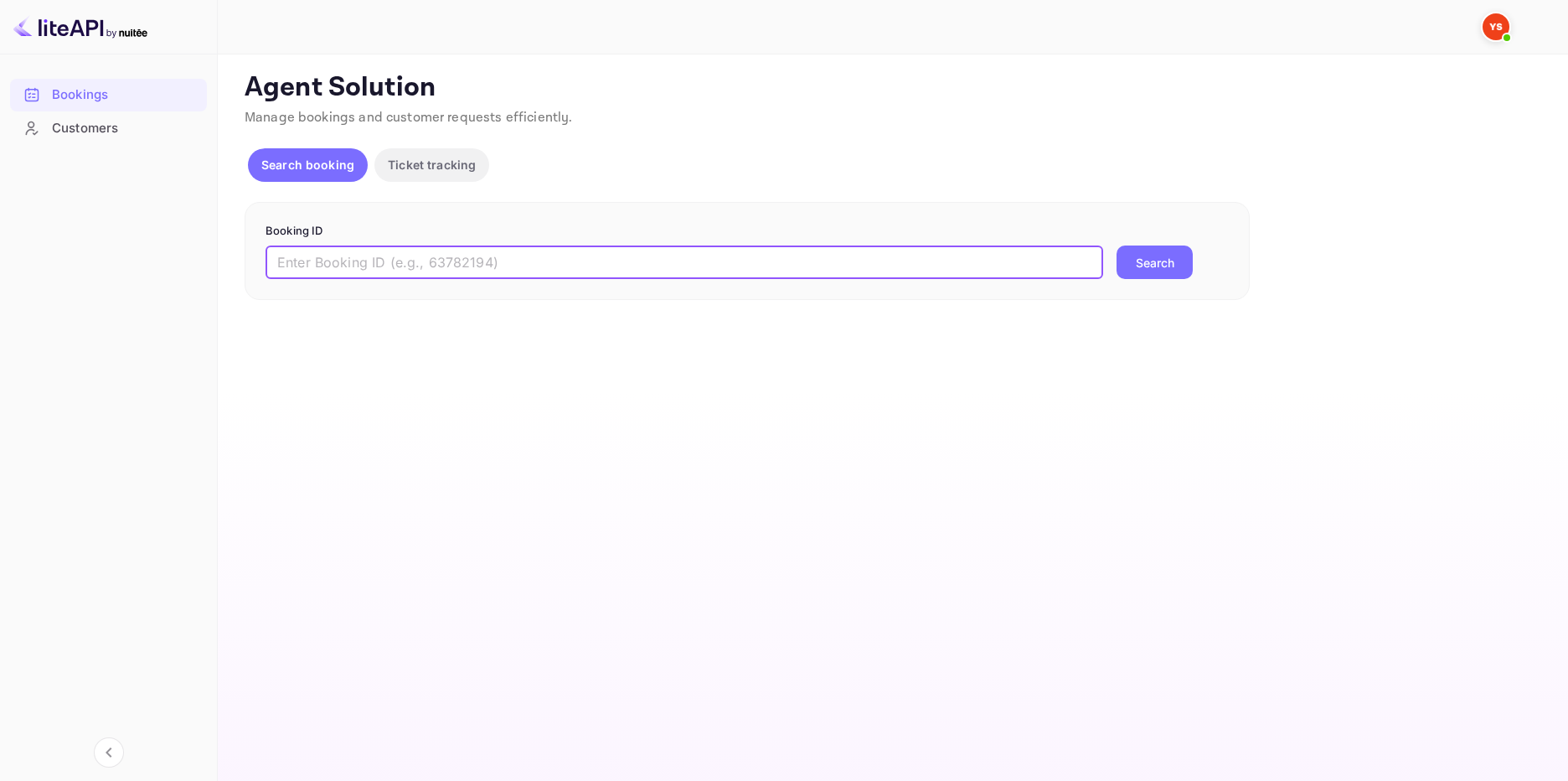
paste input "9944430"
type input "9944430"
click at [1164, 267] on button "Search" at bounding box center [1154, 262] width 76 height 33
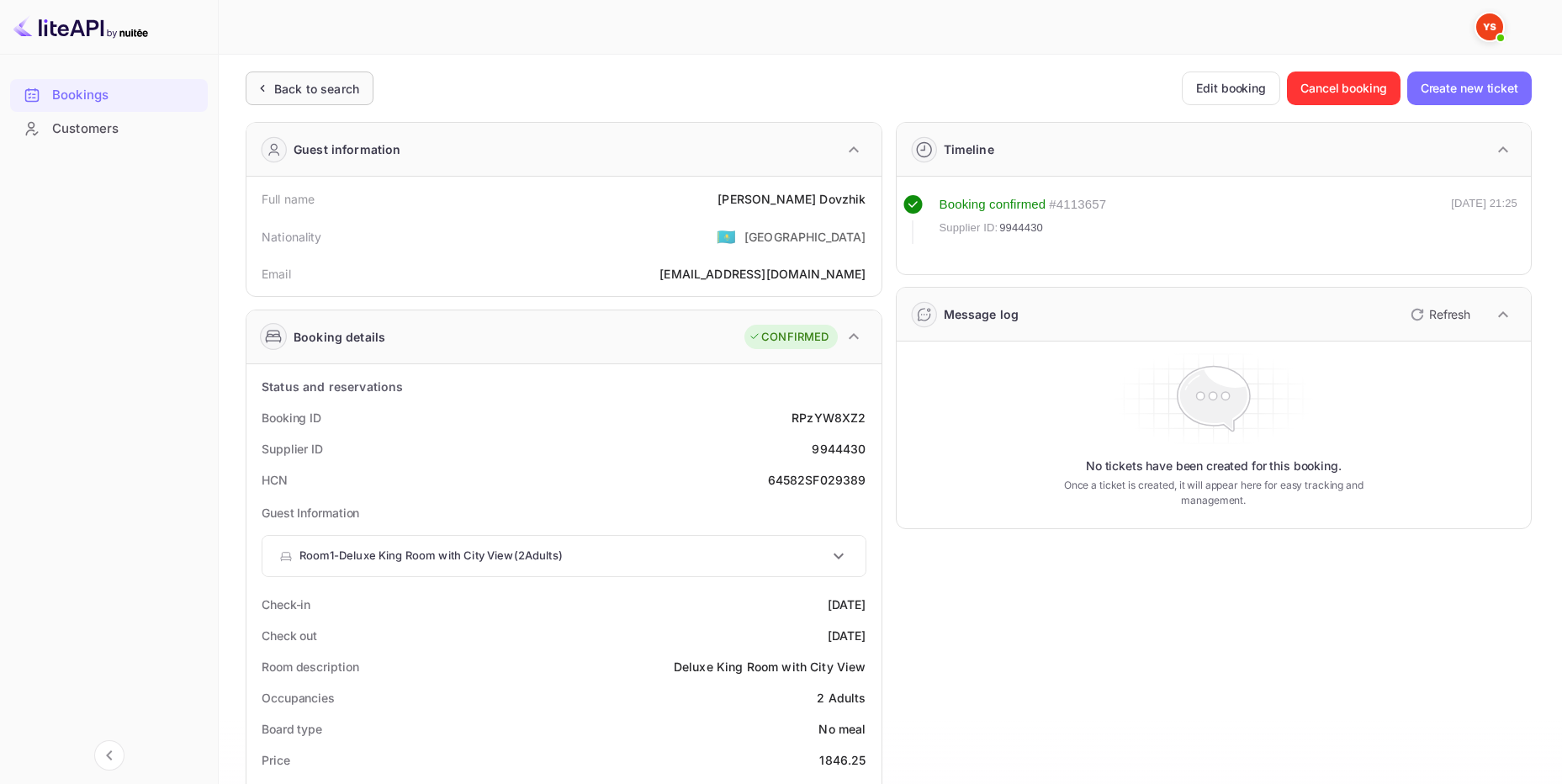
click at [321, 89] on div "Back to search" at bounding box center [316, 88] width 85 height 18
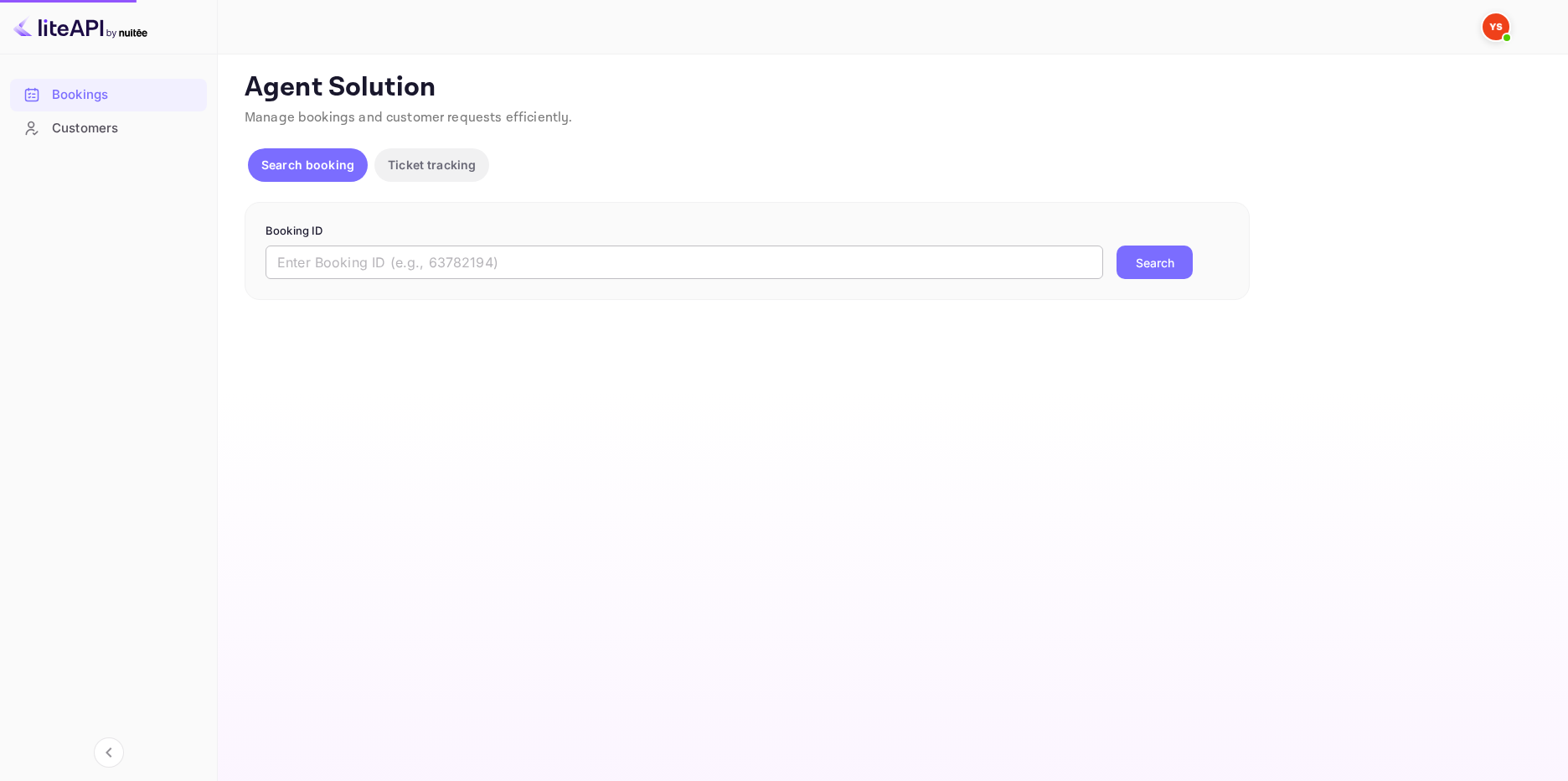
click at [575, 261] on input "text" at bounding box center [684, 262] width 837 height 33
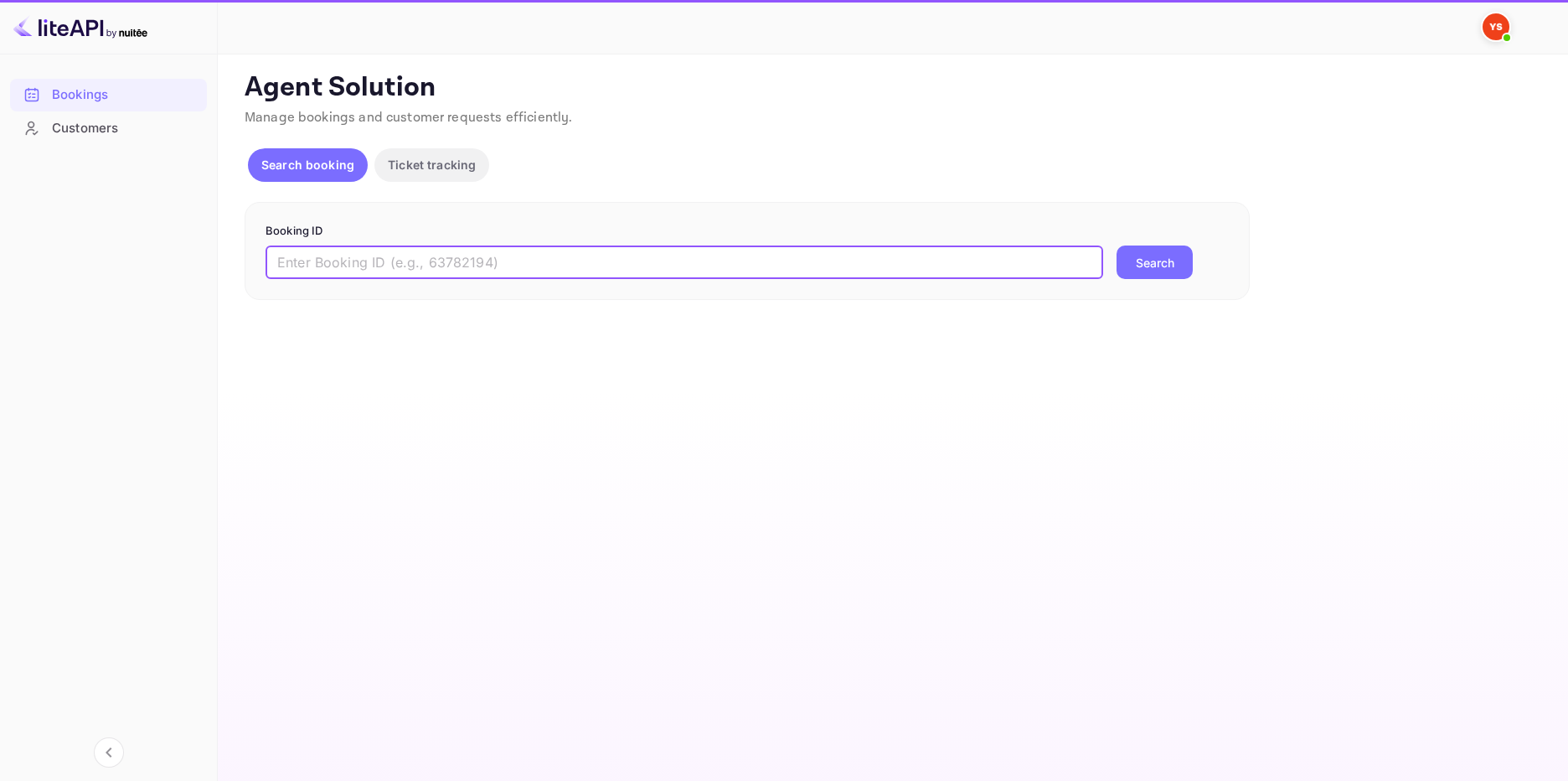
paste input "9592383"
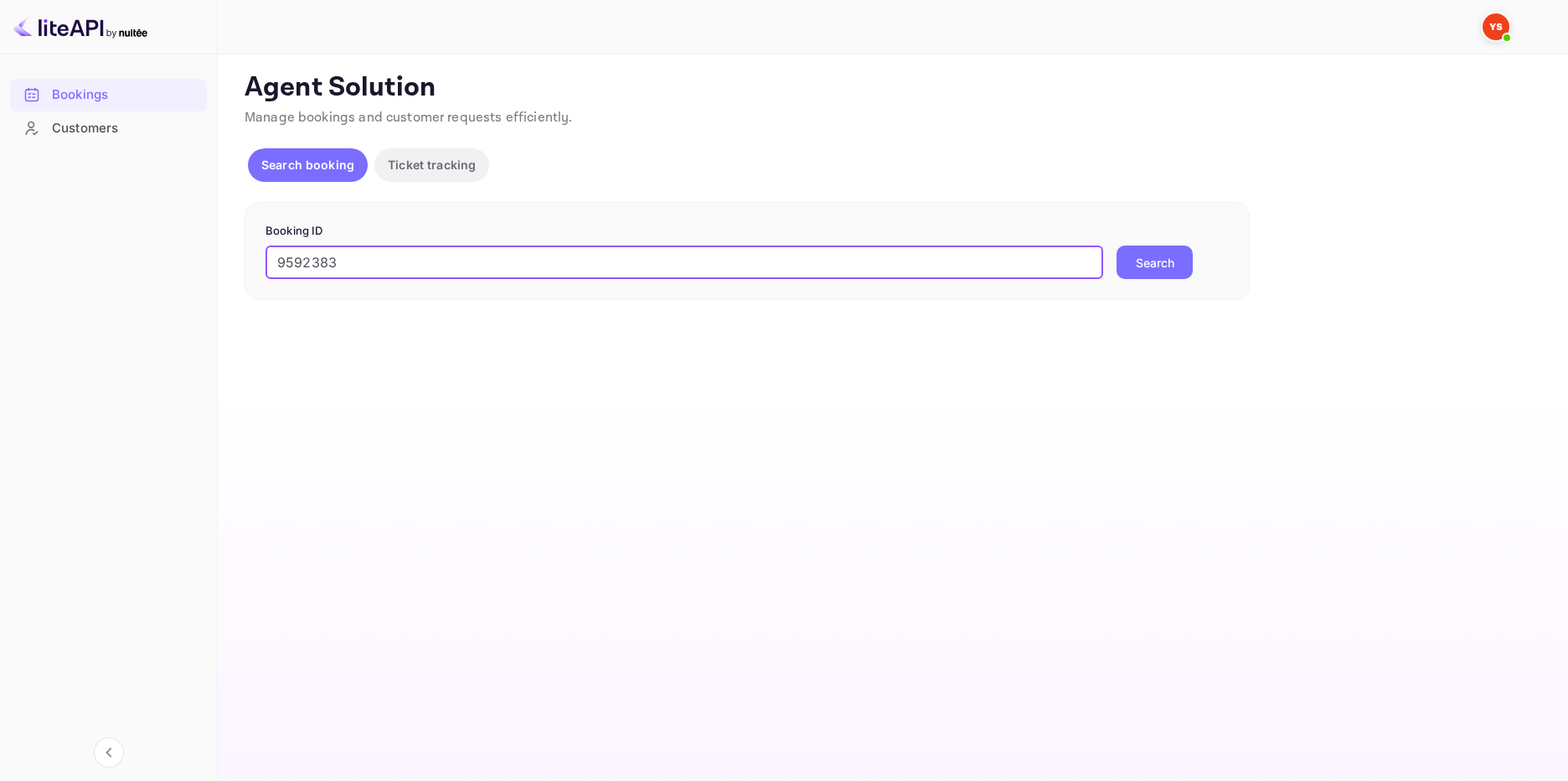
type input "9592383"
click at [1169, 258] on button "Search" at bounding box center [1154, 262] width 76 height 33
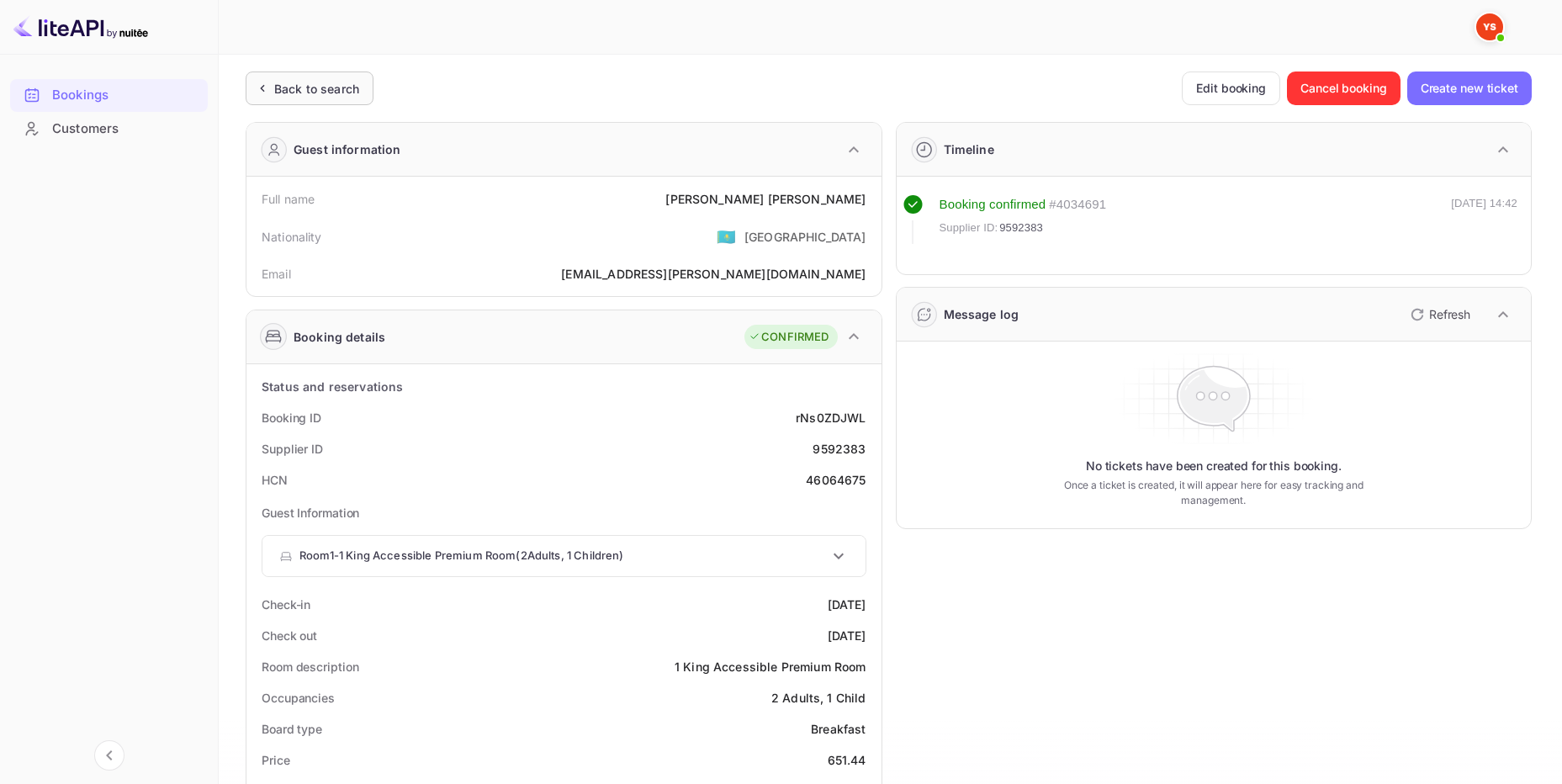
click at [350, 94] on div "Back to search" at bounding box center [316, 88] width 85 height 18
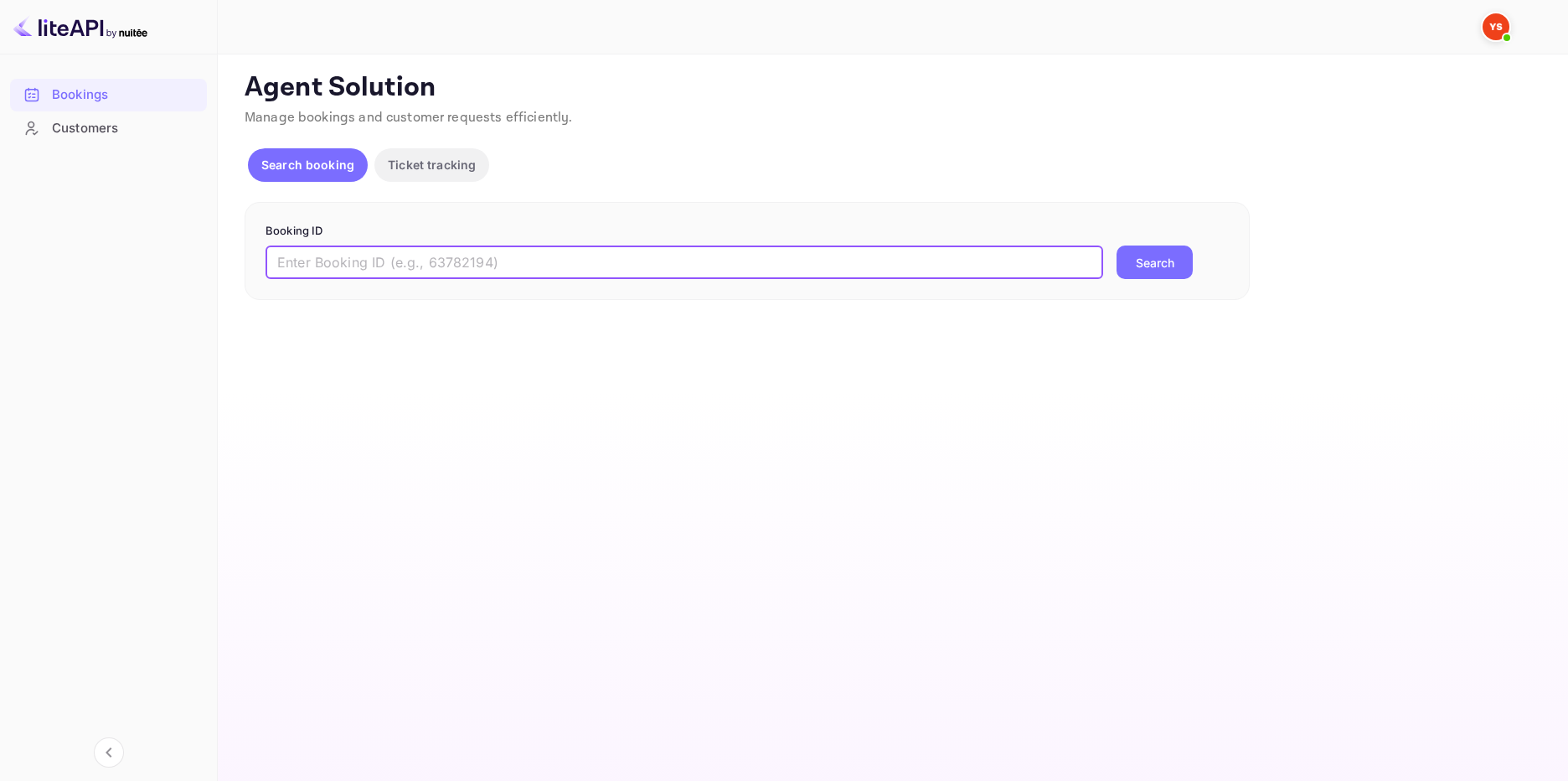
click at [485, 261] on input "text" at bounding box center [684, 262] width 837 height 33
paste input "9909109"
type input "9909109"
click at [1151, 273] on button "Search" at bounding box center [1154, 262] width 76 height 33
